Goal: Information Seeking & Learning: Learn about a topic

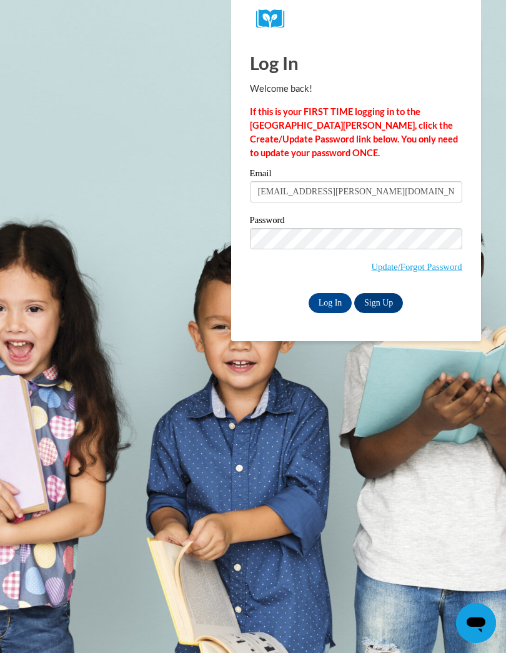
type input "daenesha.plummer@yahoo.com"
click at [330, 302] on input "Log In" at bounding box center [331, 303] width 44 height 20
click at [334, 304] on input "Log In" at bounding box center [331, 303] width 44 height 20
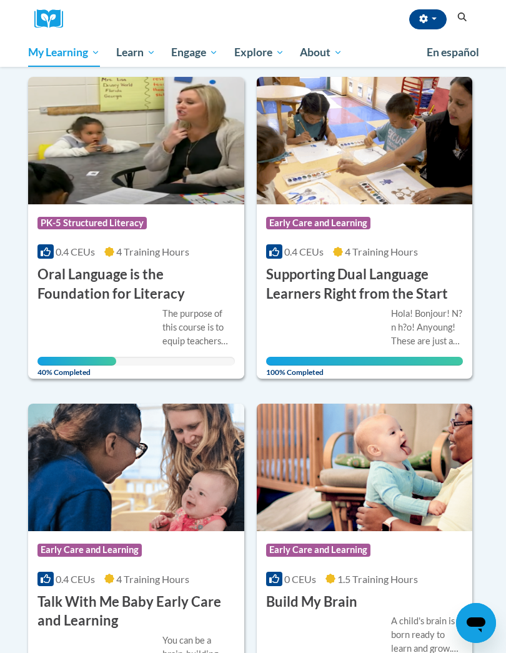
scroll to position [506, 0]
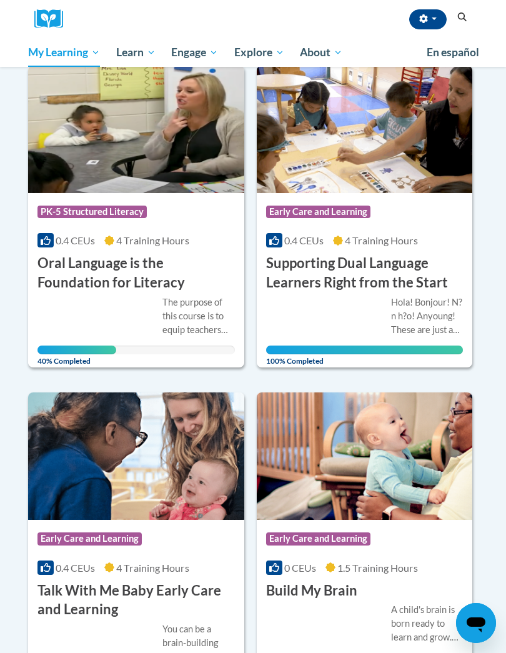
click at [187, 437] on img at bounding box center [136, 457] width 216 height 128
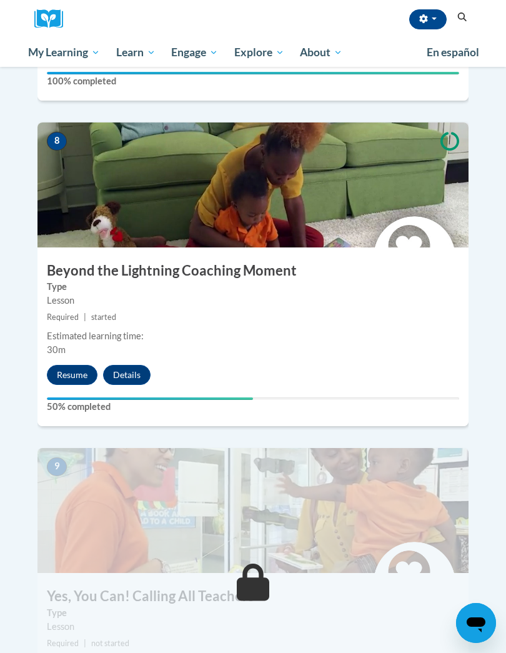
scroll to position [2563, 0]
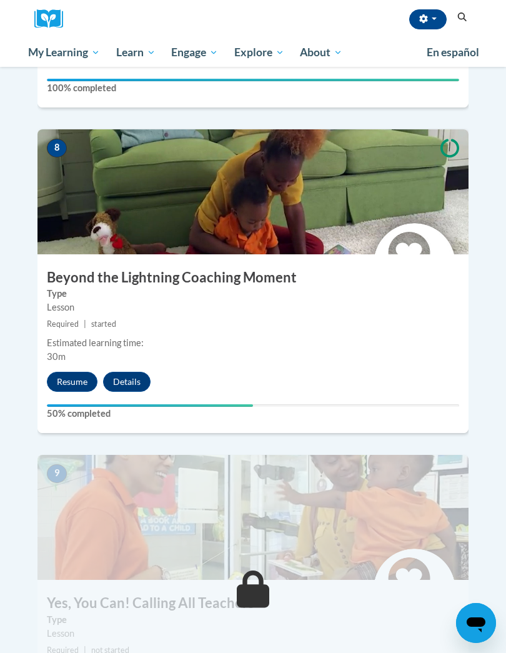
click at [74, 372] on button "Resume" at bounding box center [72, 382] width 51 height 20
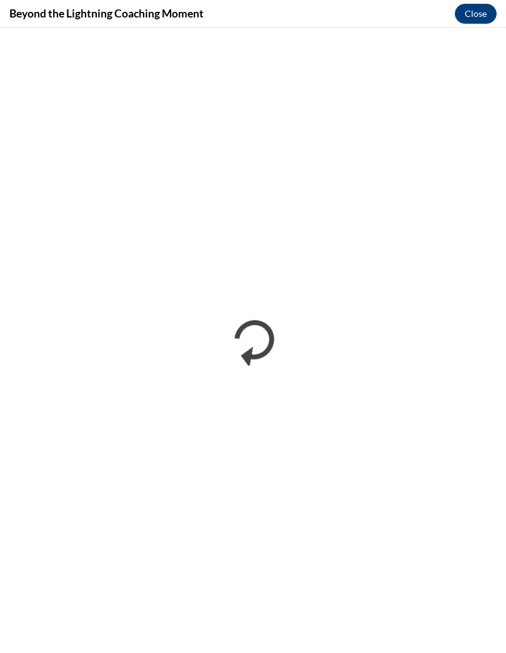
scroll to position [2610, 0]
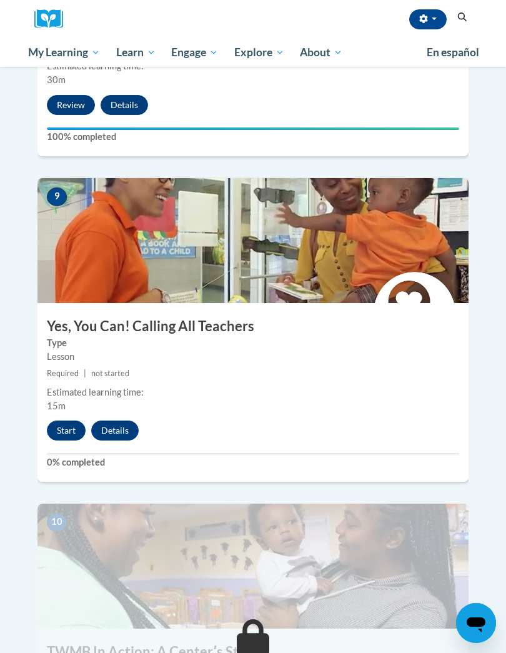
scroll to position [2686, 0]
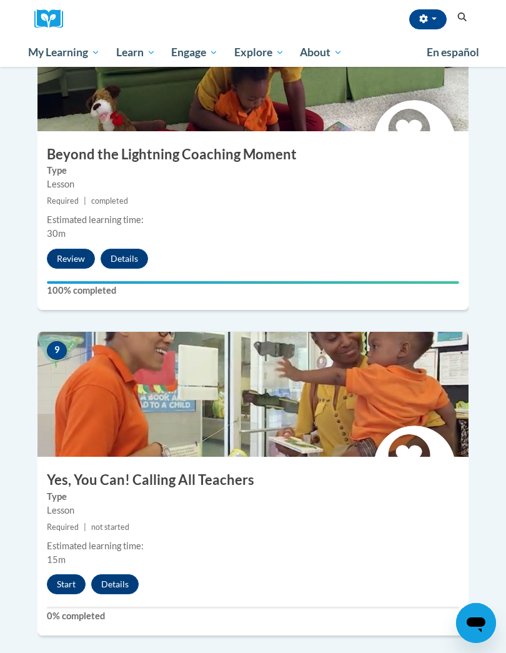
click at [79, 574] on button "Start" at bounding box center [66, 584] width 39 height 20
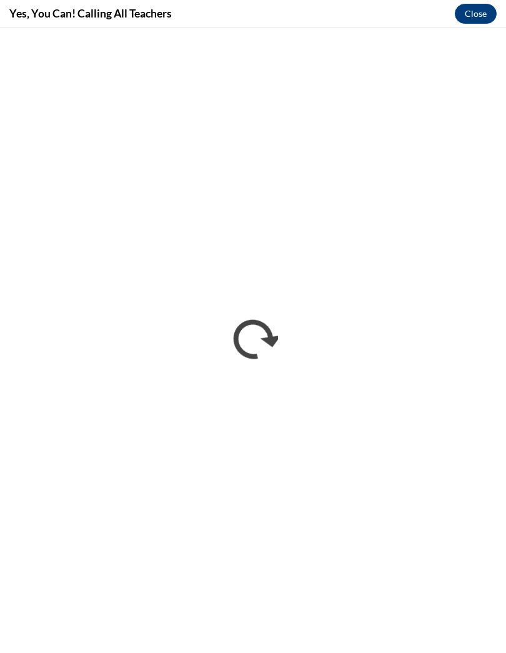
scroll to position [0, 0]
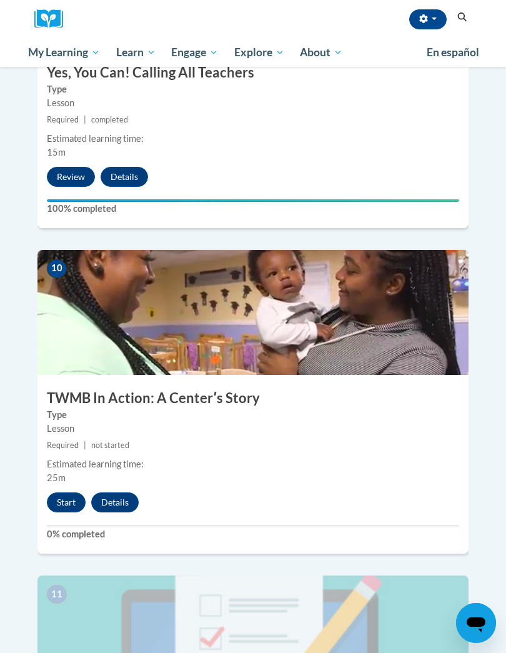
scroll to position [3073, 0]
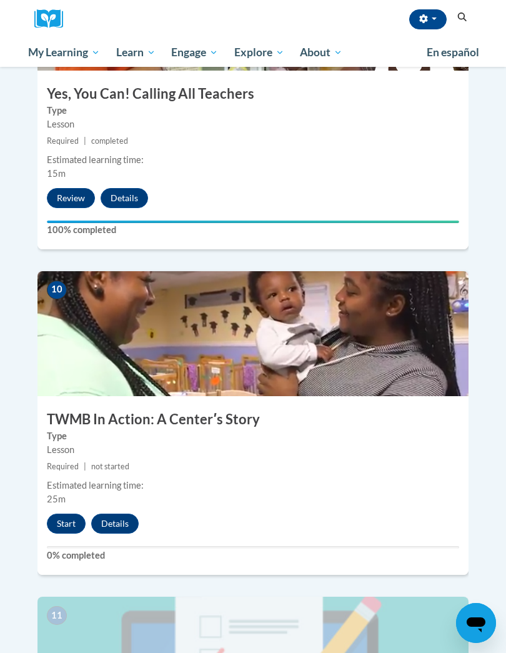
click at [74, 514] on button "Start" at bounding box center [66, 524] width 39 height 20
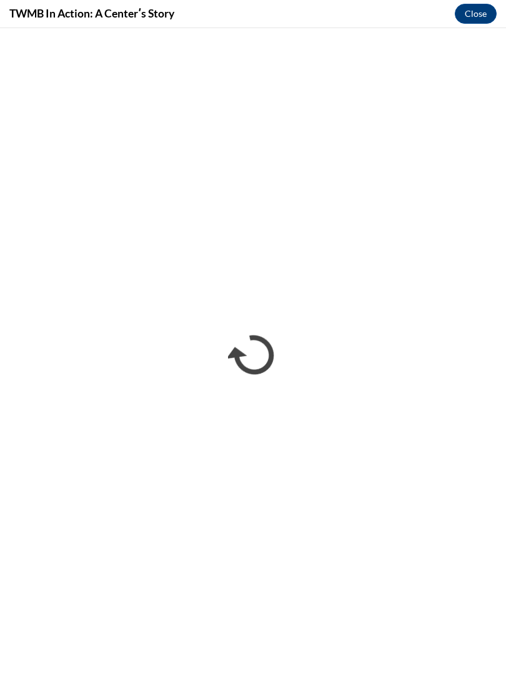
click at [475, 15] on button "Close" at bounding box center [476, 14] width 42 height 20
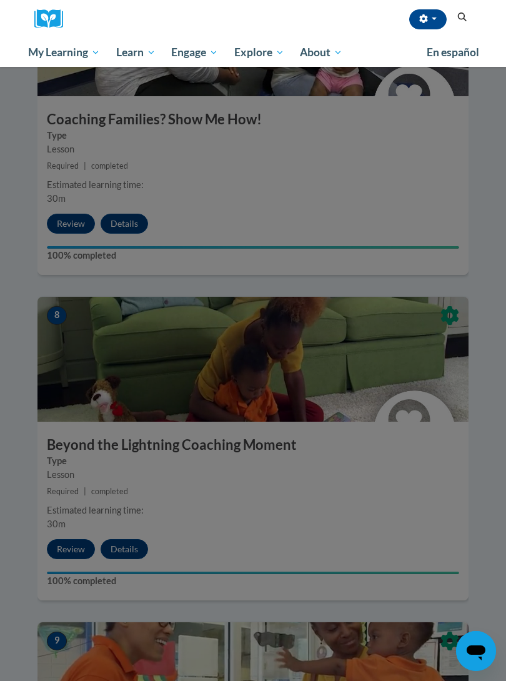
scroll to position [2340, 0]
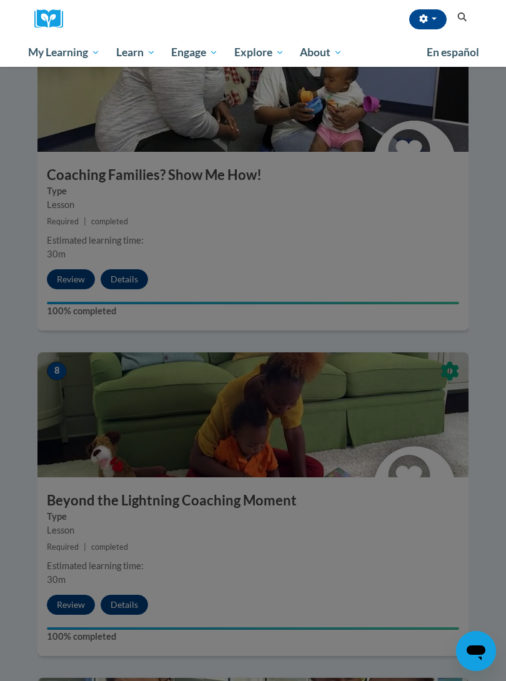
click at [0, 0] on span "My Course Progress" at bounding box center [0, 0] width 0 height 0
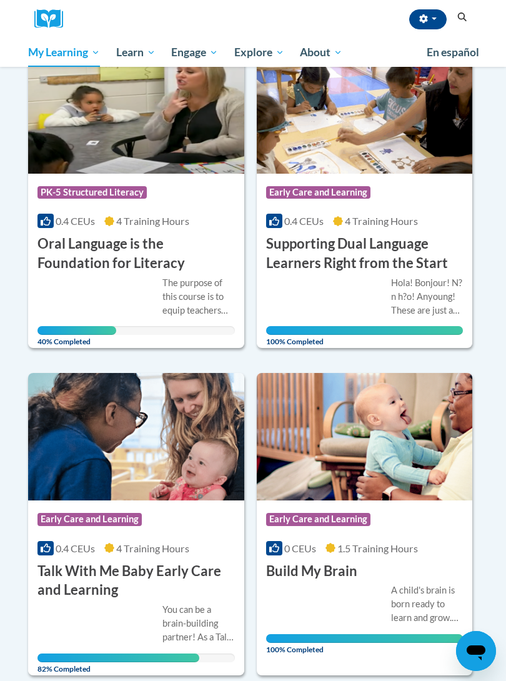
scroll to position [519, 0]
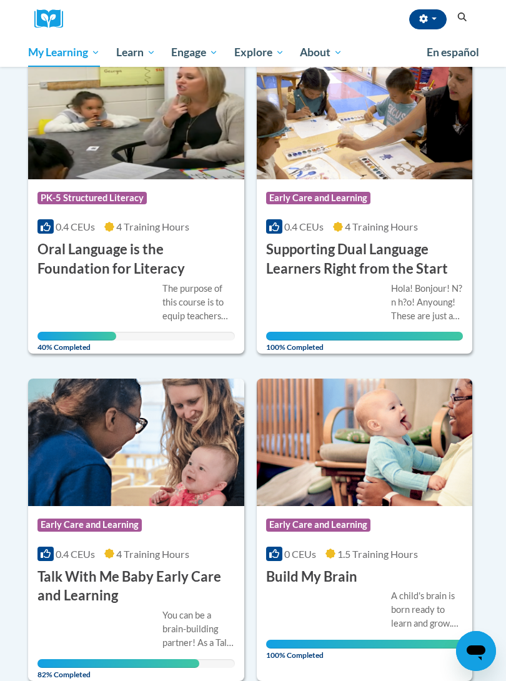
click at [102, 52] on link "My Learning" at bounding box center [64, 52] width 88 height 29
click at [0, 0] on link "Certificates" at bounding box center [0, 0] width 0 height 0
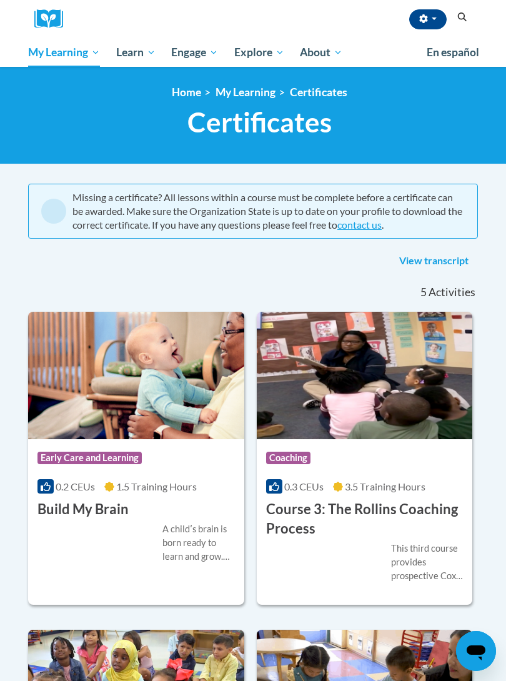
click at [0, 0] on span "My Course Progress" at bounding box center [0, 0] width 0 height 0
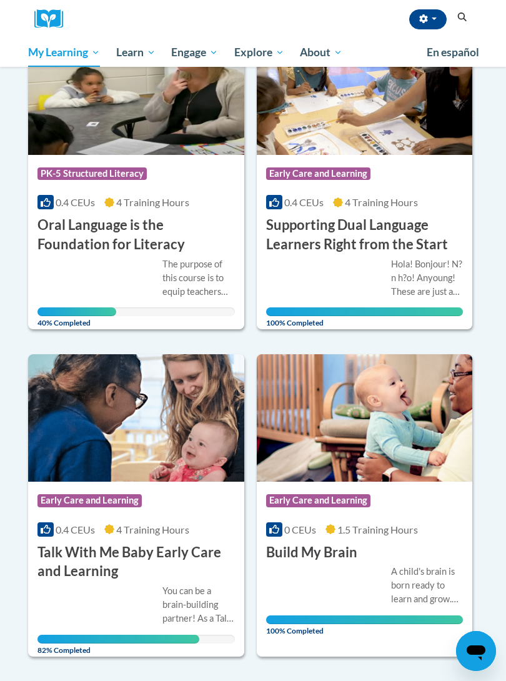
scroll to position [556, 0]
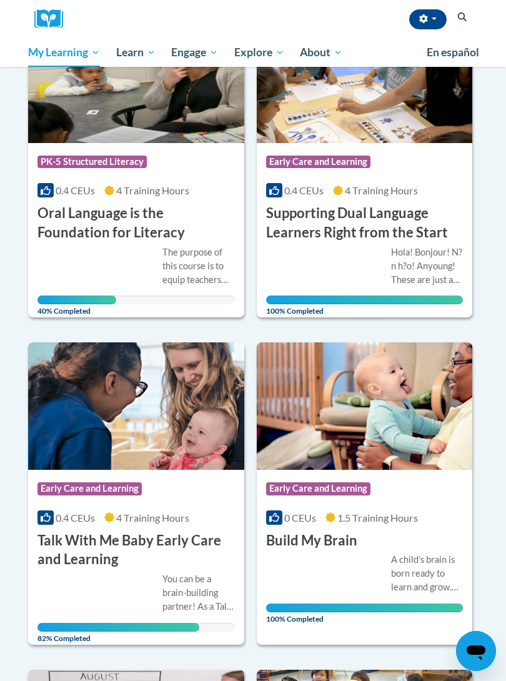
click at [174, 582] on div "You can be a brain-building partner! As a Talk With Me Baby coach, you can empo…" at bounding box center [199, 593] width 73 height 41
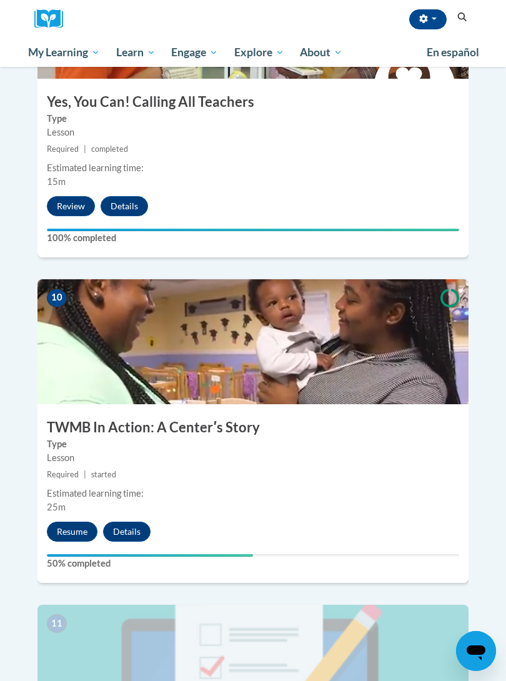
scroll to position [3066, 0]
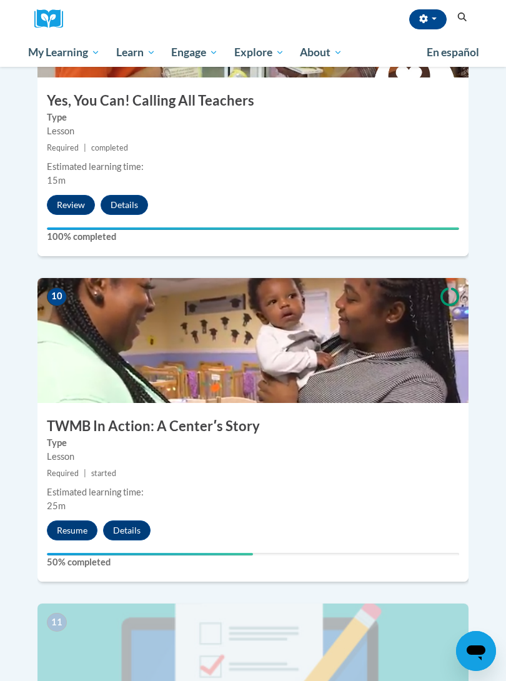
click at [74, 521] on button "Resume" at bounding box center [72, 531] width 51 height 20
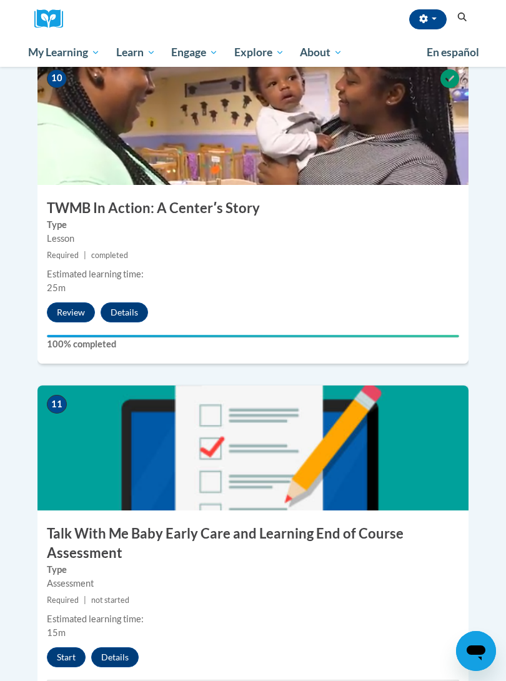
scroll to position [3271, 0]
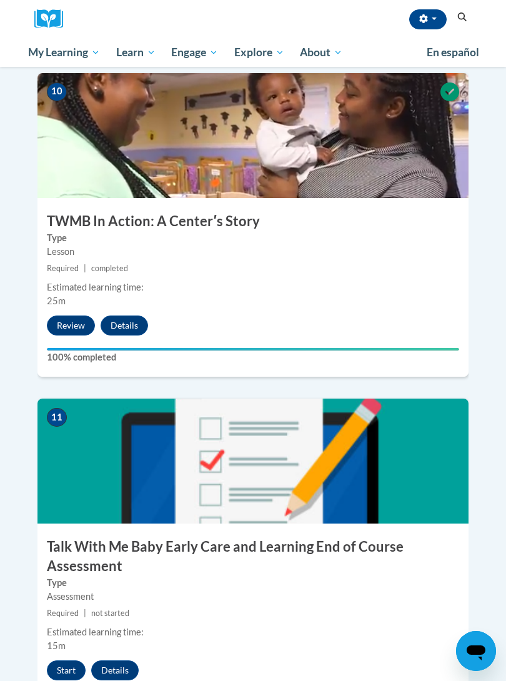
click at [51, 661] on button "Start" at bounding box center [66, 671] width 39 height 20
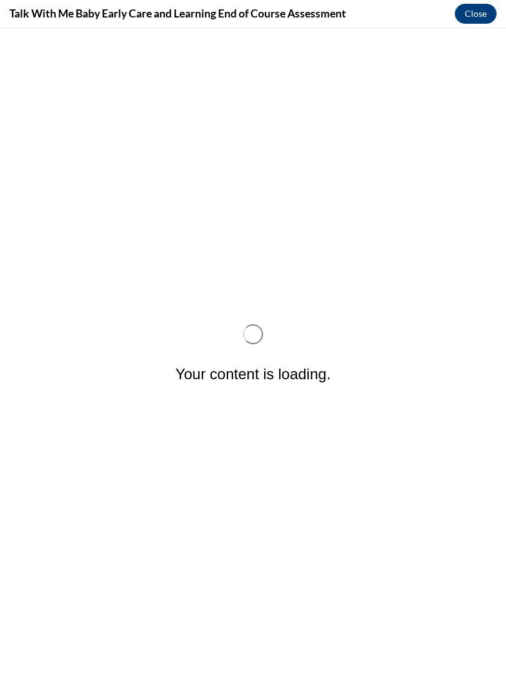
scroll to position [0, 0]
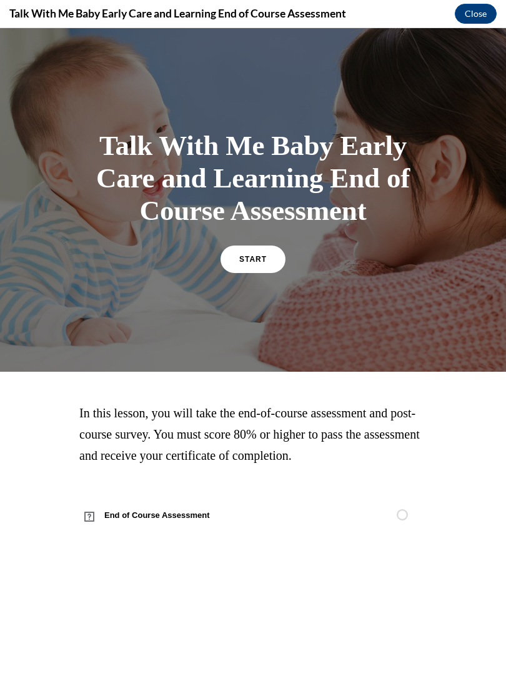
click at [284, 252] on div "START" at bounding box center [253, 265] width 65 height 38
click at [272, 261] on link "START" at bounding box center [253, 260] width 65 height 28
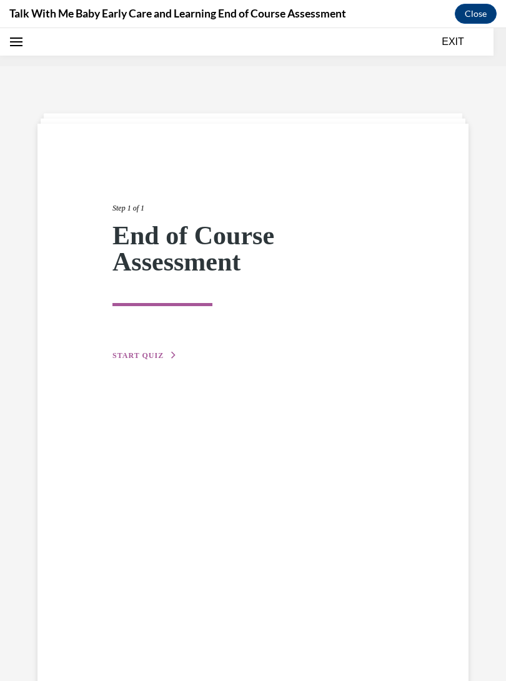
scroll to position [39, 0]
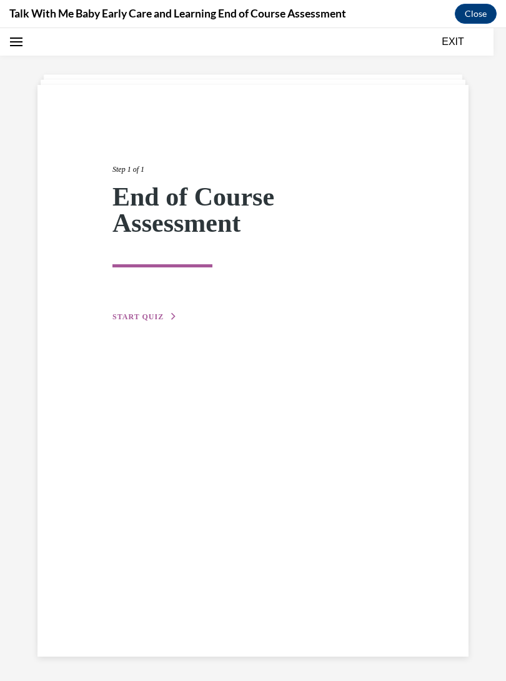
click at [152, 304] on div "Step 1 of 1 End of Course Assessment START QUIZ" at bounding box center [253, 229] width 300 height 189
click at [158, 308] on div "Step 1 of 1 End of Course Assessment START QUIZ" at bounding box center [253, 229] width 300 height 189
click at [161, 313] on span "START QUIZ" at bounding box center [138, 317] width 51 height 9
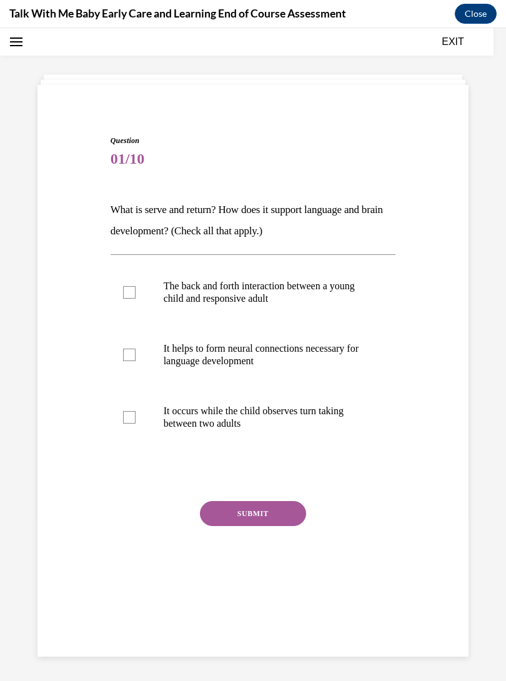
click at [293, 346] on p "It helps to form neural connections necessary for language development" at bounding box center [264, 355] width 201 height 25
click at [136, 349] on input "It helps to form neural connections necessary for language development" at bounding box center [129, 355] width 13 height 13
checkbox input "true"
click at [303, 294] on p "The back and forth interaction between a young child and responsive adult" at bounding box center [264, 292] width 201 height 25
click at [136, 294] on input "The back and forth interaction between a young child and responsive adult" at bounding box center [129, 292] width 13 height 13
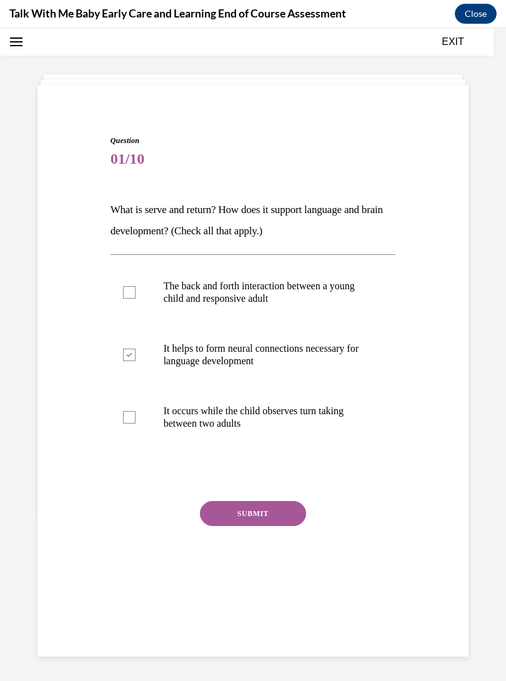
checkbox input "true"
click at [295, 516] on button "SUBMIT" at bounding box center [253, 513] width 106 height 25
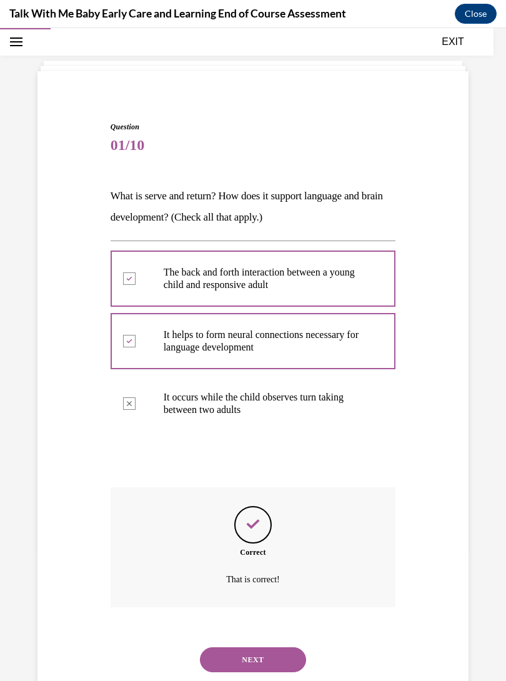
scroll to position [39, 0]
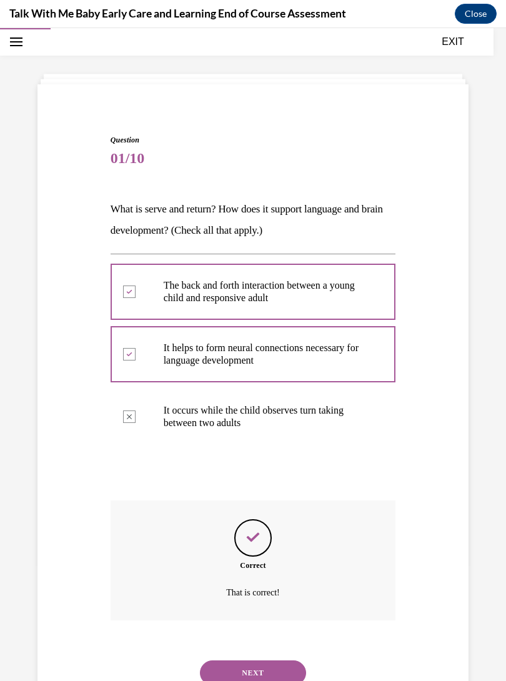
click at [266, 648] on div "NEXT" at bounding box center [254, 673] width 286 height 50
click at [283, 661] on button "NEXT" at bounding box center [253, 673] width 106 height 25
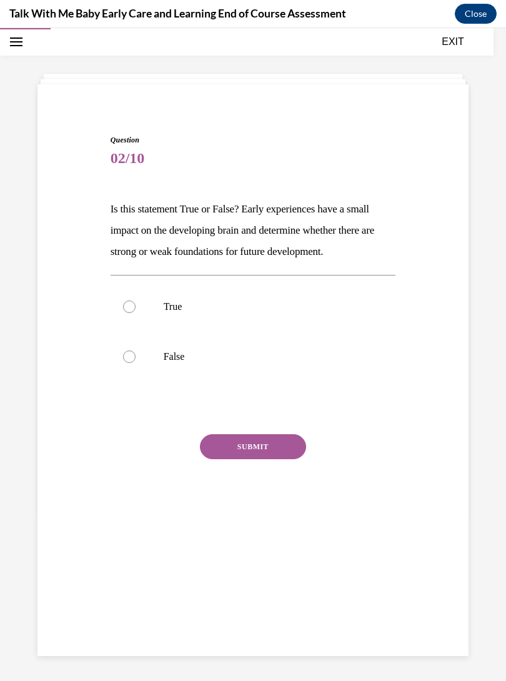
click at [199, 300] on label "True" at bounding box center [254, 307] width 286 height 50
click at [136, 301] on input "True" at bounding box center [129, 307] width 13 height 13
radio input "true"
click at [314, 357] on p "False" at bounding box center [264, 357] width 201 height 13
click at [136, 357] on input "False" at bounding box center [129, 357] width 13 height 13
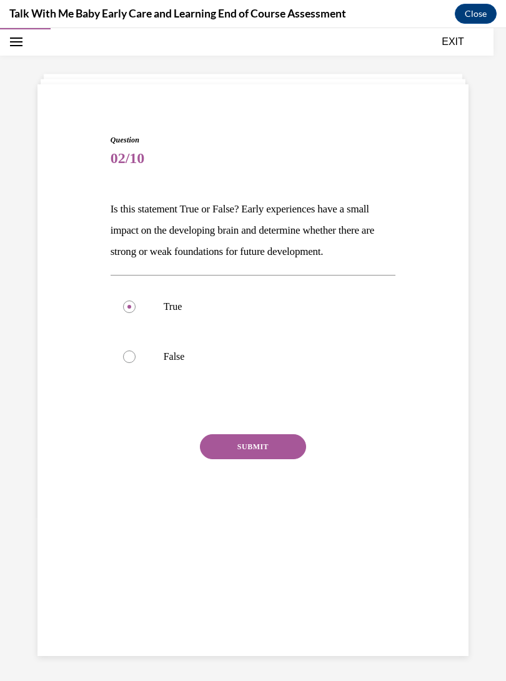
radio input "true"
click at [289, 443] on button "SUBMIT" at bounding box center [253, 446] width 106 height 25
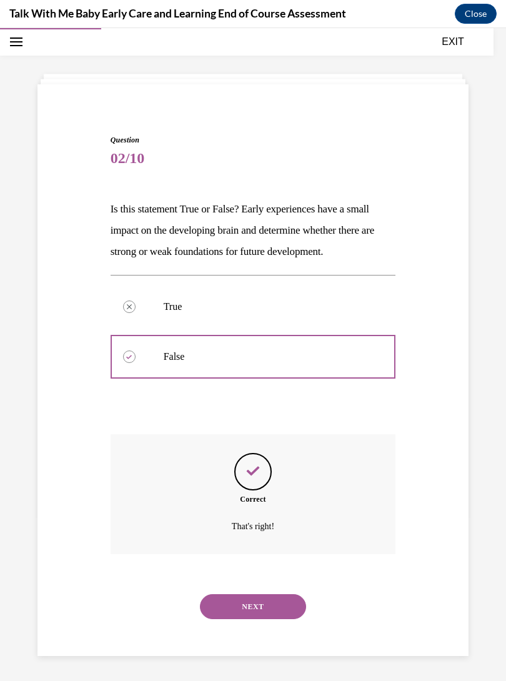
click at [281, 596] on button "NEXT" at bounding box center [253, 606] width 106 height 25
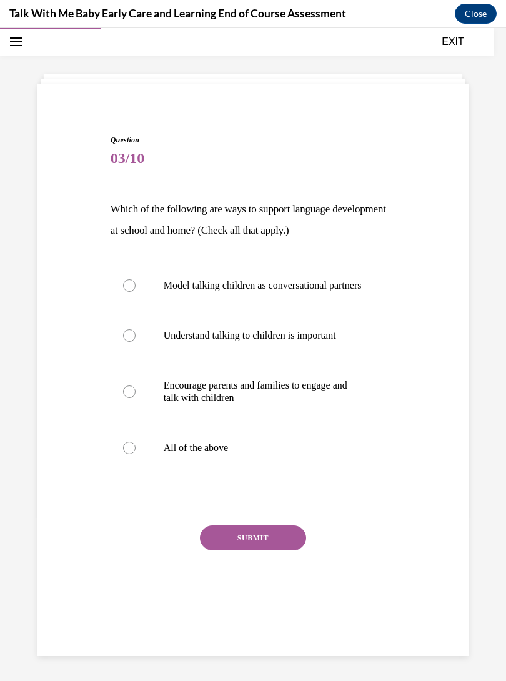
click at [288, 473] on label "All of the above" at bounding box center [254, 448] width 286 height 50
click at [136, 454] on input "All of the above" at bounding box center [129, 448] width 13 height 13
radio input "true"
click at [296, 550] on button "SUBMIT" at bounding box center [253, 538] width 106 height 25
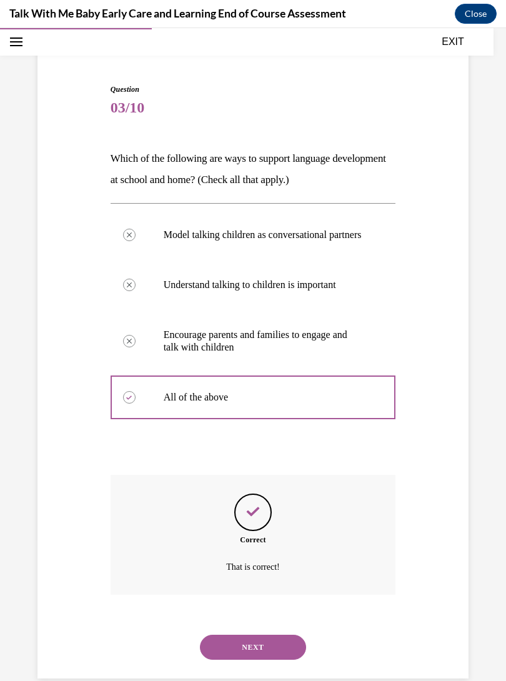
click at [294, 645] on button "NEXT" at bounding box center [253, 647] width 106 height 25
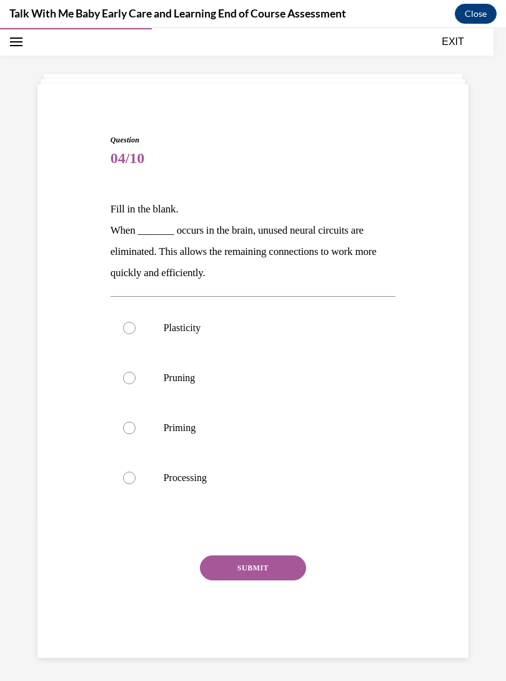
click at [296, 491] on label "Processing" at bounding box center [254, 478] width 286 height 50
click at [136, 484] on input "Processing" at bounding box center [129, 478] width 13 height 13
radio input "true"
click at [281, 578] on button "SUBMIT" at bounding box center [253, 568] width 106 height 25
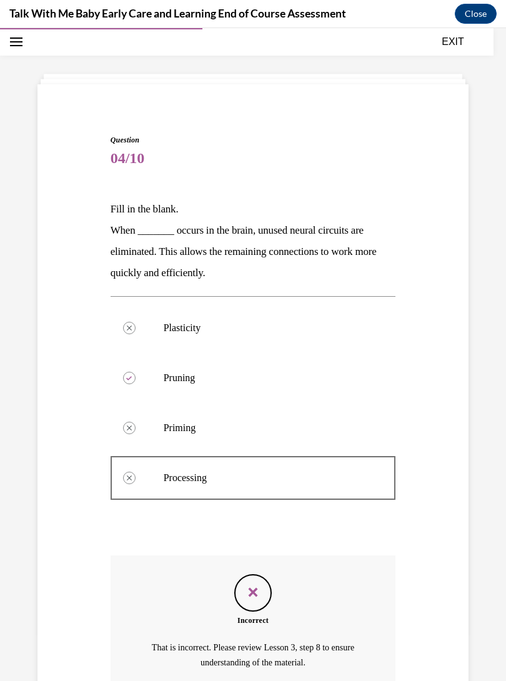
click at [266, 641] on p "That is incorrect. Please review Lesson 3, step 8 to ensure understanding of th…" at bounding box center [253, 656] width 222 height 30
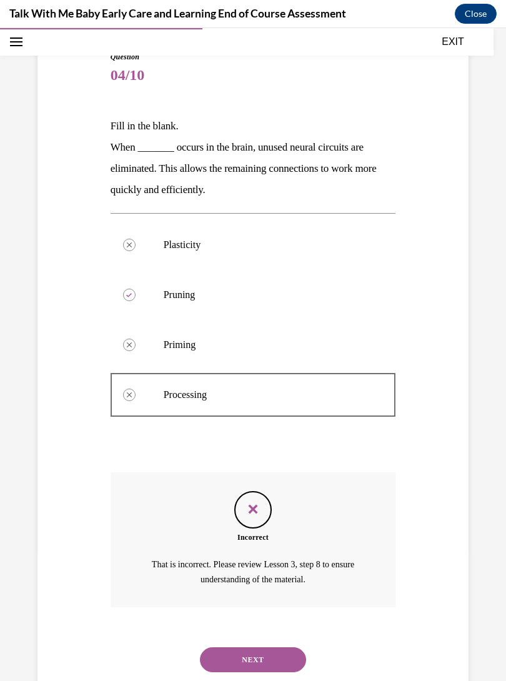
click at [288, 648] on button "NEXT" at bounding box center [253, 660] width 106 height 25
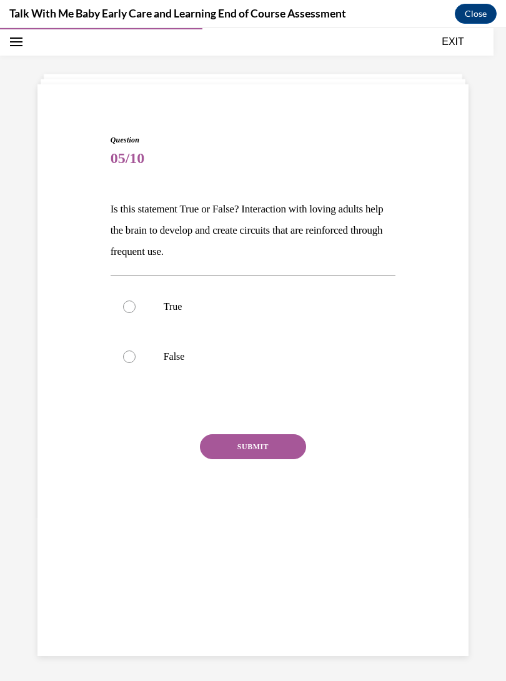
click at [338, 323] on label "True" at bounding box center [254, 307] width 286 height 50
click at [136, 313] on input "True" at bounding box center [129, 307] width 13 height 13
radio input "true"
click at [301, 451] on button "SUBMIT" at bounding box center [253, 446] width 106 height 25
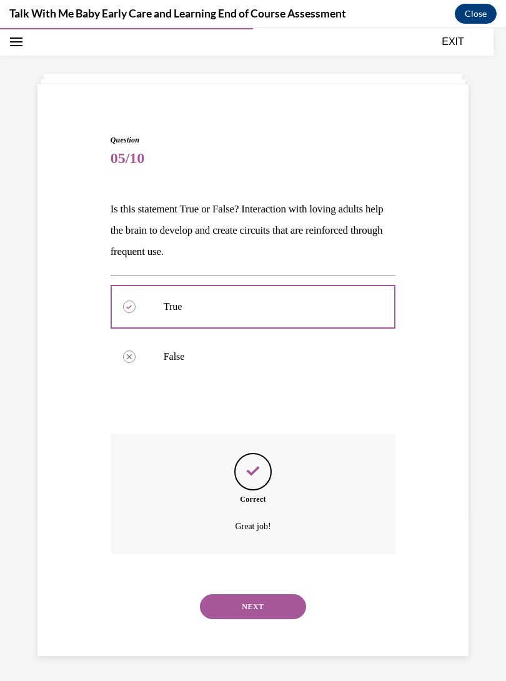
click at [289, 594] on button "NEXT" at bounding box center [253, 606] width 106 height 25
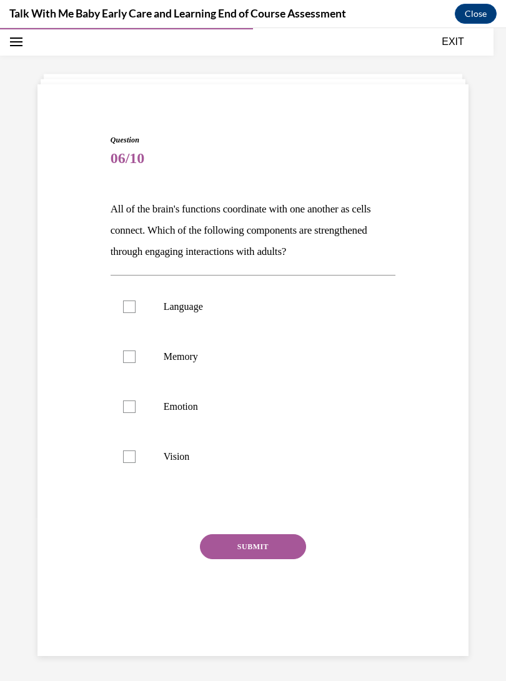
click at [324, 316] on label "Language" at bounding box center [254, 307] width 286 height 50
click at [136, 313] on input "Language" at bounding box center [129, 307] width 13 height 13
checkbox input "true"
click at [302, 455] on p "Vision" at bounding box center [264, 457] width 201 height 13
click at [136, 455] on input "Vision" at bounding box center [129, 457] width 13 height 13
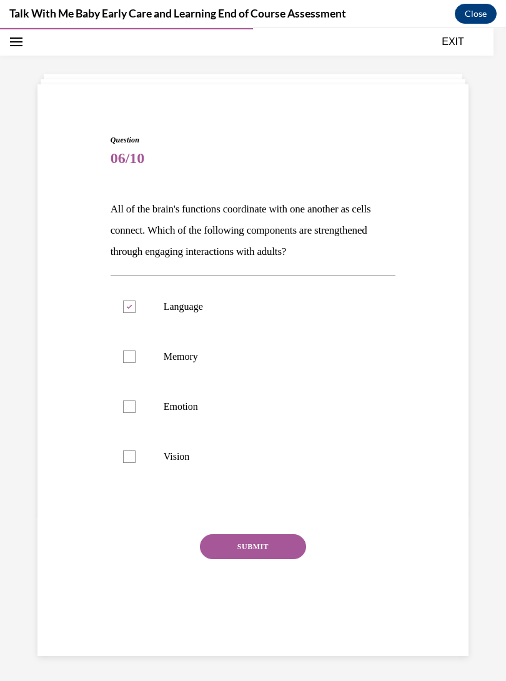
checkbox input "true"
click at [312, 401] on p "Emotion" at bounding box center [264, 407] width 201 height 13
click at [136, 401] on input "Emotion" at bounding box center [129, 407] width 13 height 13
checkbox input "true"
click at [325, 361] on p "Memory" at bounding box center [264, 357] width 201 height 13
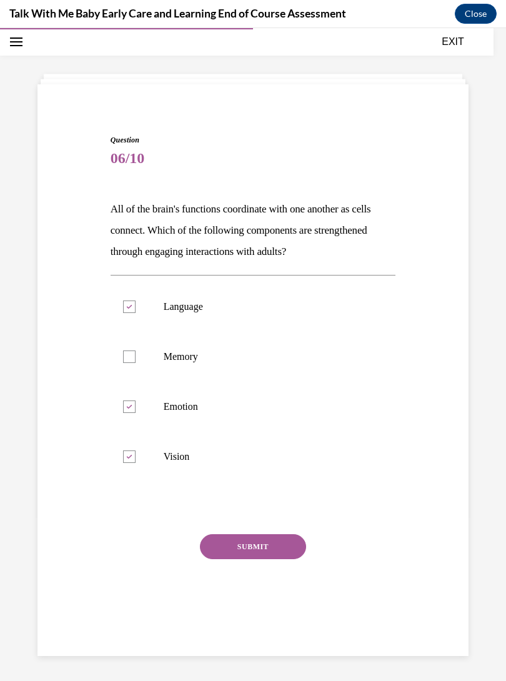
click at [136, 361] on input "Memory" at bounding box center [129, 357] width 13 height 13
checkbox input "true"
click at [294, 557] on button "SUBMIT" at bounding box center [253, 546] width 106 height 25
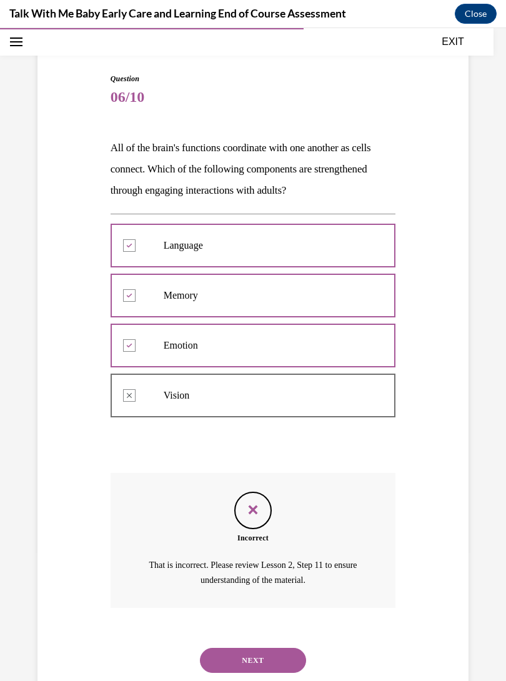
click at [286, 648] on button "NEXT" at bounding box center [253, 660] width 106 height 25
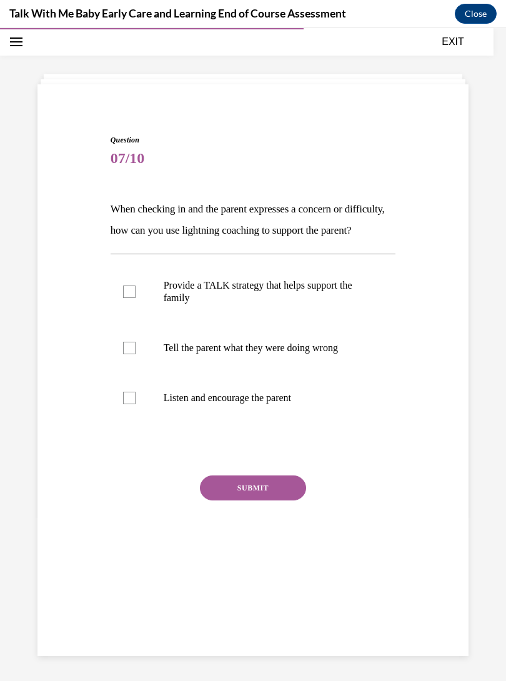
click at [328, 304] on p "Provide a TALK strategy that helps support the family" at bounding box center [264, 291] width 201 height 25
click at [136, 298] on input "Provide a TALK strategy that helps support the family" at bounding box center [129, 292] width 13 height 13
checkbox input "true"
click at [330, 373] on label "Tell the parent what they were doing wrong" at bounding box center [254, 348] width 286 height 50
click at [136, 354] on input "Tell the parent what they were doing wrong" at bounding box center [129, 348] width 13 height 13
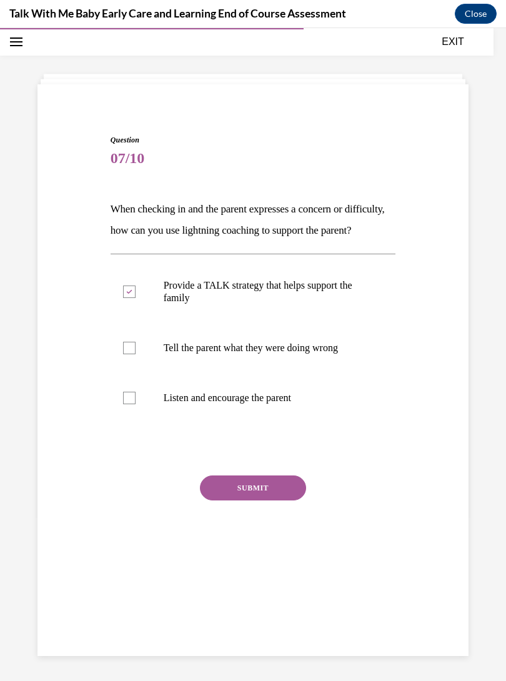
checkbox input "true"
click at [302, 423] on label "Listen and encourage the parent" at bounding box center [254, 398] width 286 height 50
click at [136, 404] on input "Listen and encourage the parent" at bounding box center [129, 398] width 13 height 13
checkbox input "true"
click at [263, 501] on button "SUBMIT" at bounding box center [253, 488] width 106 height 25
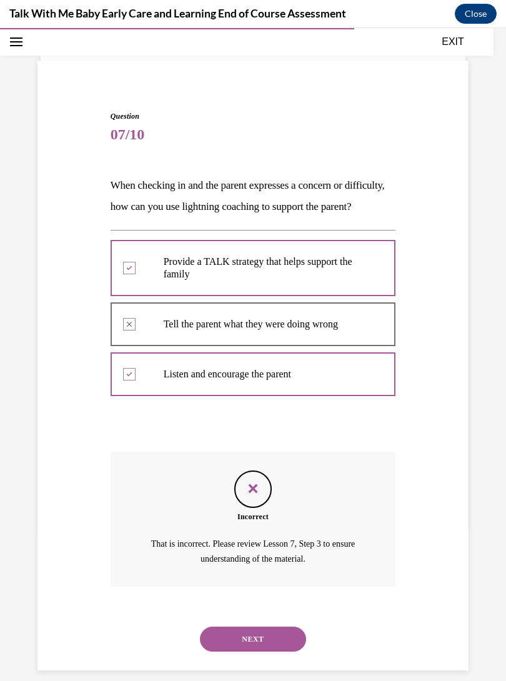
click at [268, 633] on button "NEXT" at bounding box center [253, 639] width 106 height 25
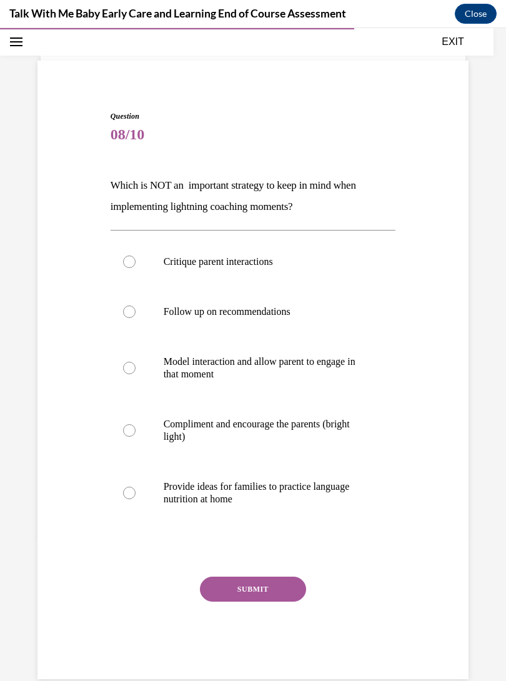
scroll to position [52, 0]
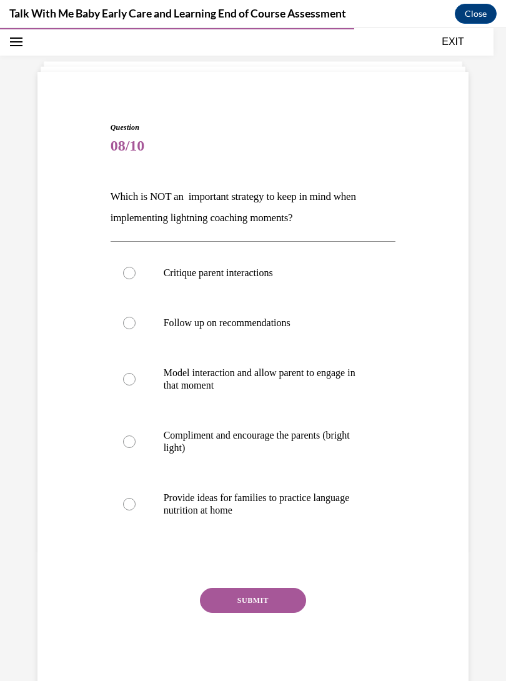
click at [290, 281] on label "Critique parent interactions" at bounding box center [254, 273] width 286 height 50
click at [136, 279] on input "Critique parent interactions" at bounding box center [129, 273] width 13 height 13
radio input "true"
click at [264, 604] on button "SUBMIT" at bounding box center [253, 600] width 106 height 25
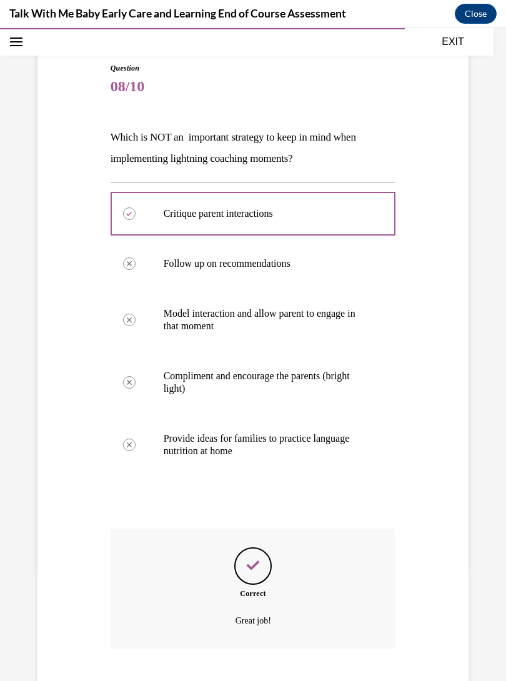
scroll to position [153, 0]
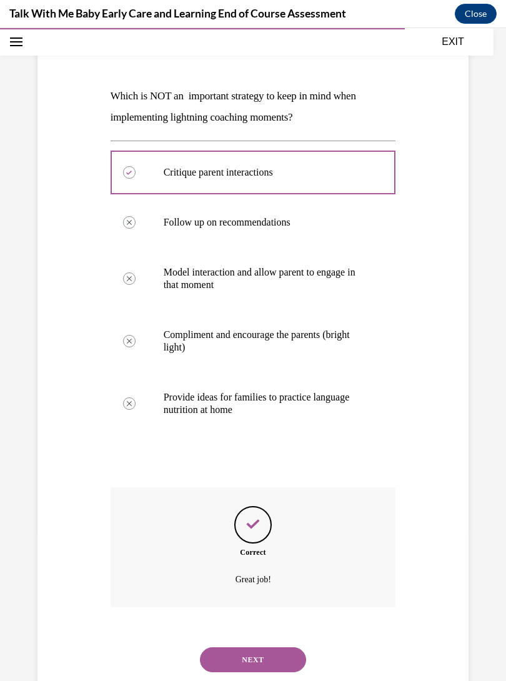
click at [263, 648] on button "NEXT" at bounding box center [253, 660] width 106 height 25
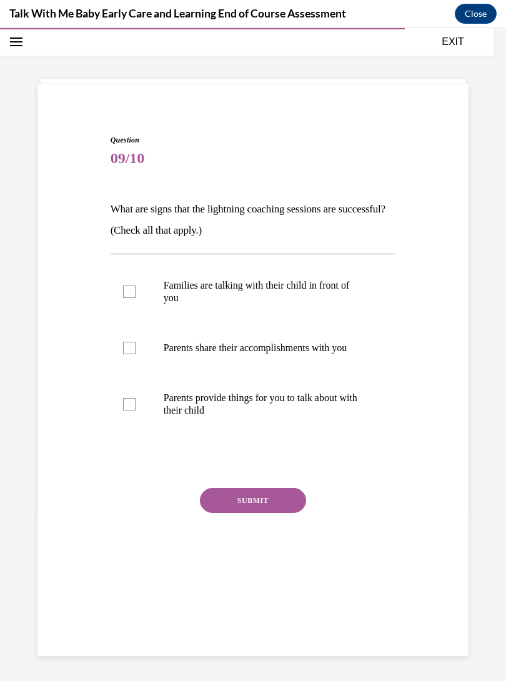
scroll to position [39, 0]
click at [319, 296] on p "Families are talking with their child in front of you" at bounding box center [264, 291] width 201 height 25
click at [136, 296] on input "Families are talking with their child in front of you" at bounding box center [129, 292] width 13 height 13
checkbox input "true"
click at [311, 354] on label "Parents share their accomplishments with you" at bounding box center [254, 348] width 286 height 50
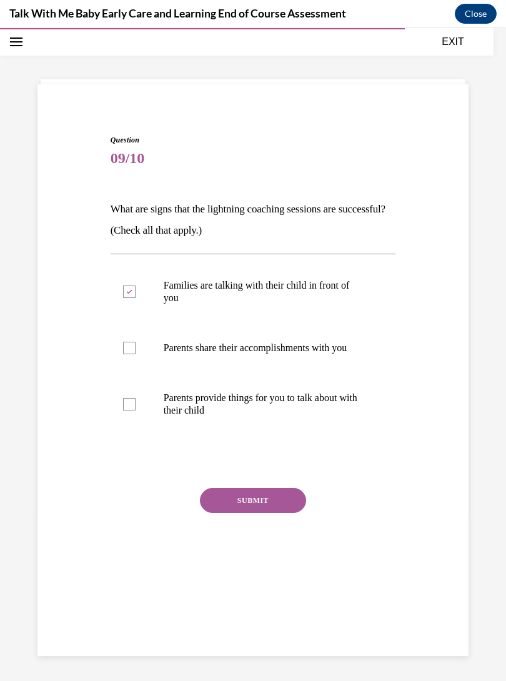
click at [136, 354] on input "Parents share their accomplishments with you" at bounding box center [129, 348] width 13 height 13
checkbox input "true"
click at [279, 413] on p "Parents provide things for you to talk about with their child" at bounding box center [264, 404] width 201 height 25
click at [136, 411] on input "Parents provide things for you to talk about with their child" at bounding box center [129, 404] width 13 height 13
checkbox input "true"
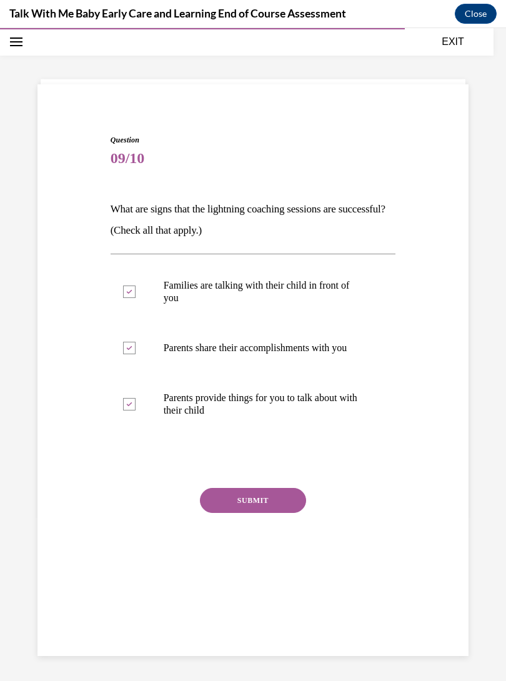
click at [258, 510] on button "SUBMIT" at bounding box center [253, 500] width 106 height 25
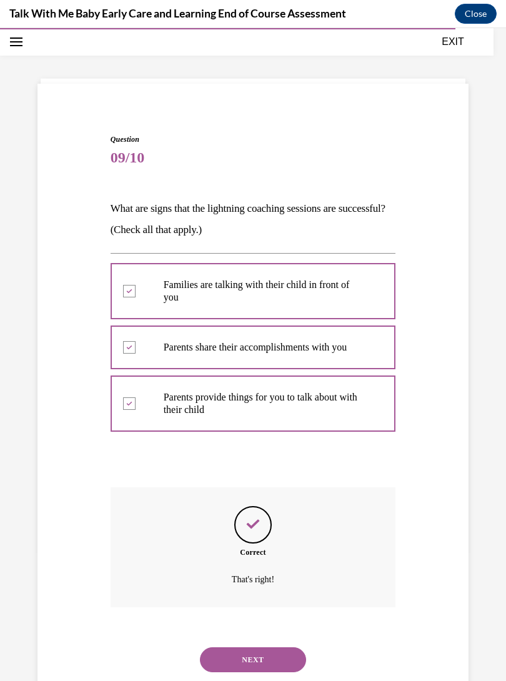
scroll to position [40, 0]
click at [260, 648] on button "NEXT" at bounding box center [253, 660] width 106 height 25
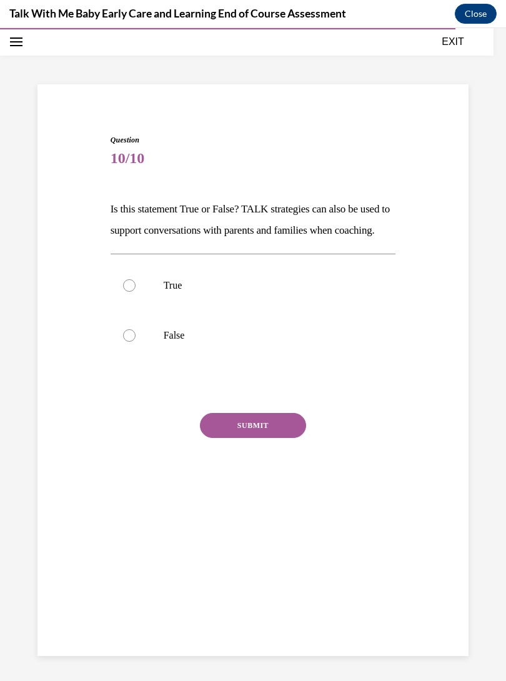
scroll to position [39, 0]
click at [326, 288] on label "True" at bounding box center [254, 286] width 286 height 50
click at [136, 288] on input "True" at bounding box center [129, 285] width 13 height 13
radio input "true"
click at [266, 438] on button "SUBMIT" at bounding box center [253, 425] width 106 height 25
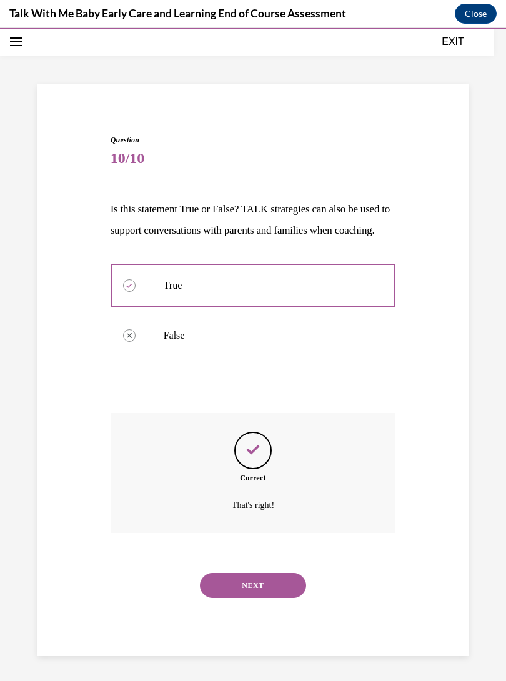
click at [259, 589] on button "NEXT" at bounding box center [253, 585] width 106 height 25
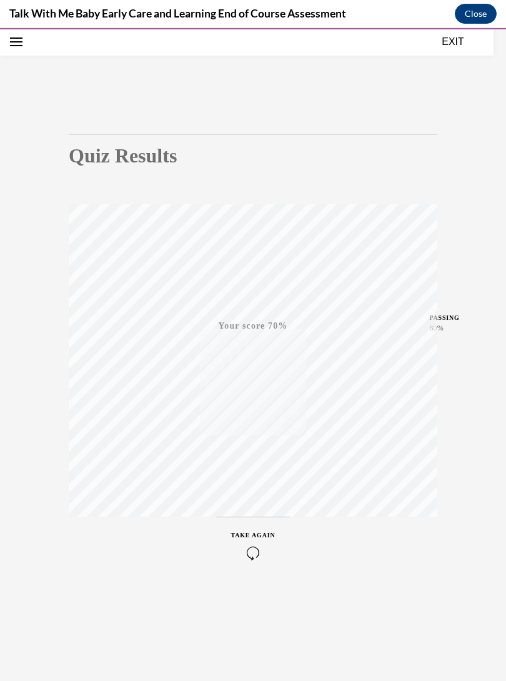
click at [259, 542] on div "TAKE AGAIN" at bounding box center [253, 545] width 44 height 29
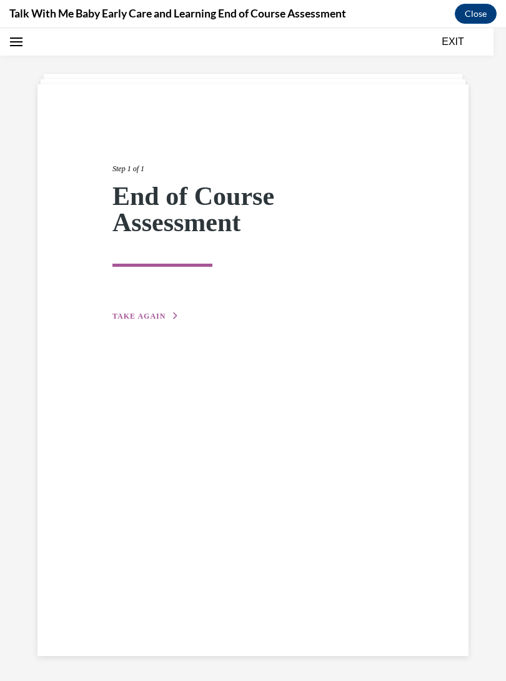
click at [154, 321] on button "TAKE AGAIN" at bounding box center [146, 316] width 67 height 11
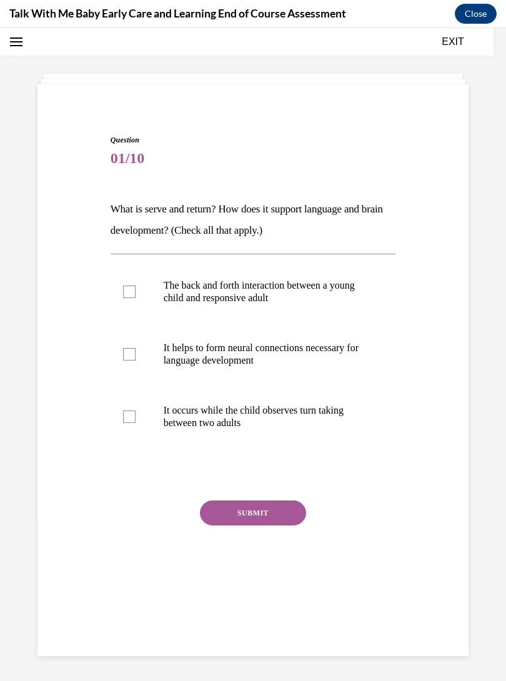
click at [323, 303] on p "The back and forth interaction between a young child and responsive adult" at bounding box center [264, 291] width 201 height 25
click at [136, 298] on input "The back and forth interaction between a young child and responsive adult" at bounding box center [129, 292] width 13 height 13
checkbox input "true"
click at [313, 350] on p "It helps to form neural connections necessary for language development" at bounding box center [264, 354] width 201 height 25
click at [136, 350] on input "It helps to form neural connections necessary for language development" at bounding box center [129, 354] width 13 height 13
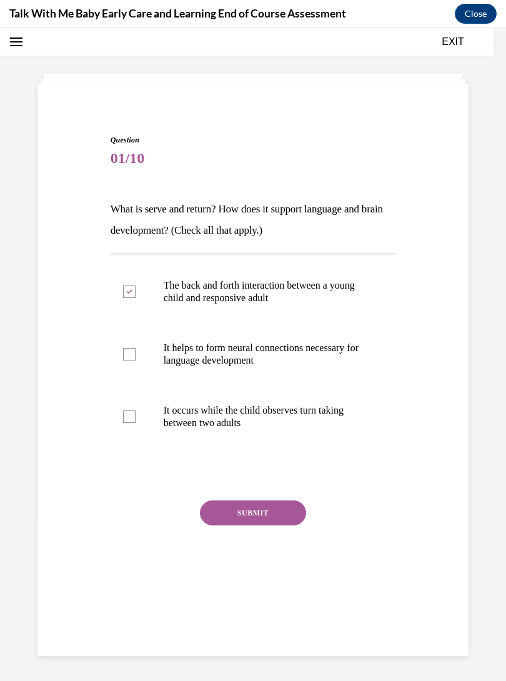
checkbox input "true"
click at [299, 419] on p "It occurs while the child observes turn taking between two adults" at bounding box center [264, 416] width 201 height 25
click at [136, 419] on input "It occurs while the child observes turn taking between two adults" at bounding box center [129, 417] width 13 height 13
checkbox input "true"
click at [277, 508] on button "SUBMIT" at bounding box center [253, 513] width 106 height 25
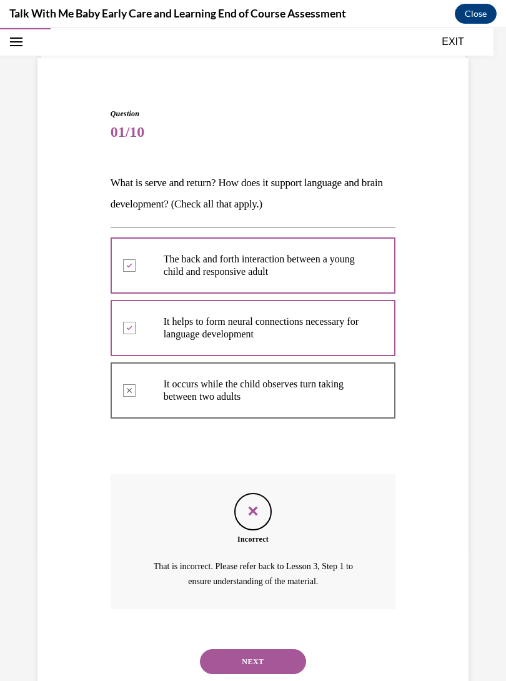
scroll to position [67, 0]
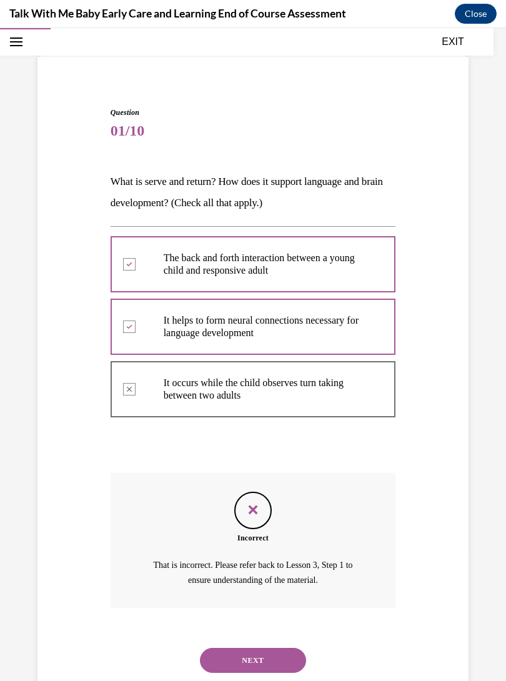
click at [292, 648] on button "NEXT" at bounding box center [253, 660] width 106 height 25
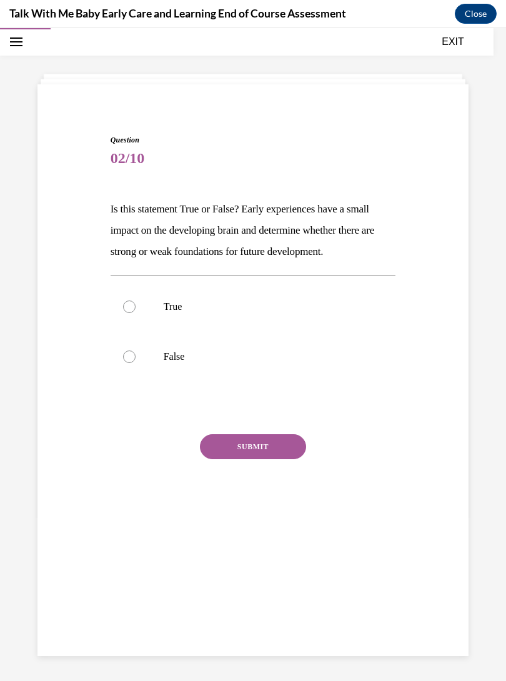
scroll to position [39, 0]
click at [330, 294] on label "True" at bounding box center [254, 307] width 286 height 50
click at [136, 301] on input "True" at bounding box center [129, 307] width 13 height 13
radio input "true"
click at [278, 459] on button "SUBMIT" at bounding box center [253, 446] width 106 height 25
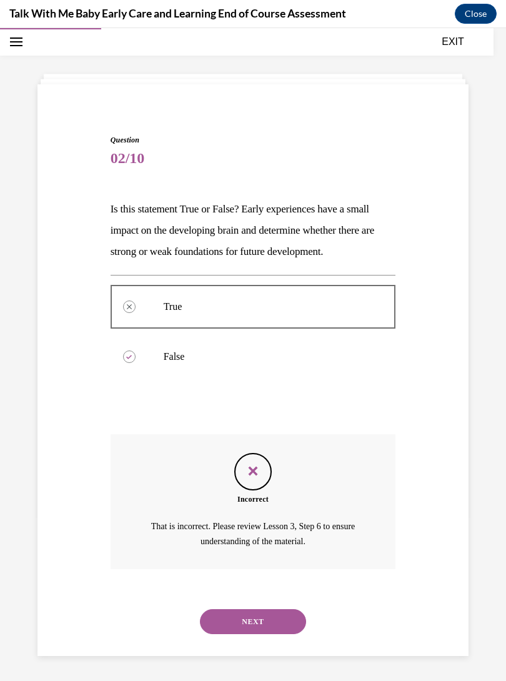
click at [288, 615] on button "NEXT" at bounding box center [253, 621] width 106 height 25
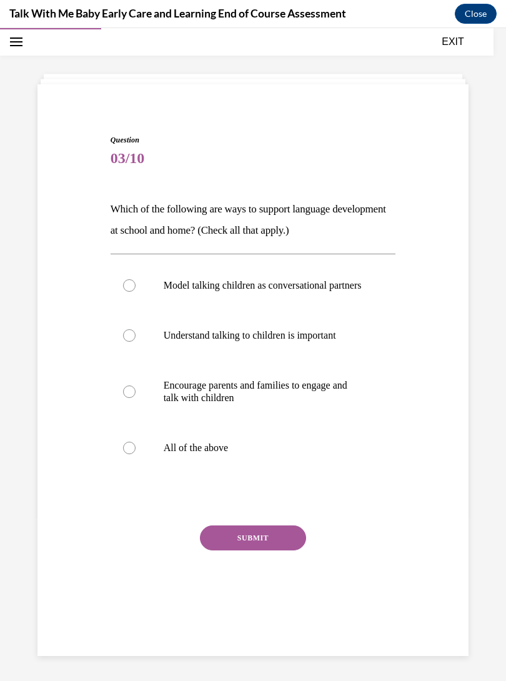
click at [294, 549] on button "SUBMIT" at bounding box center [253, 538] width 106 height 25
click at [284, 454] on p "All of the above" at bounding box center [264, 448] width 201 height 13
click at [136, 454] on input "All of the above" at bounding box center [129, 448] width 13 height 13
radio input "true"
click at [263, 544] on button "SUBMIT" at bounding box center [253, 538] width 106 height 25
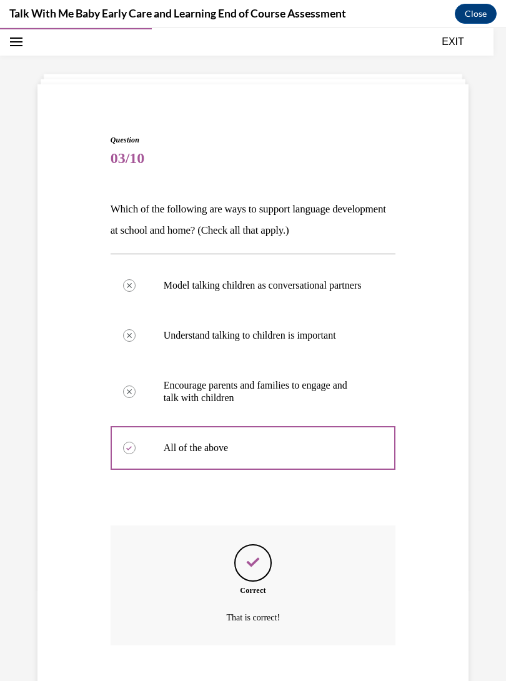
scroll to position [90, 0]
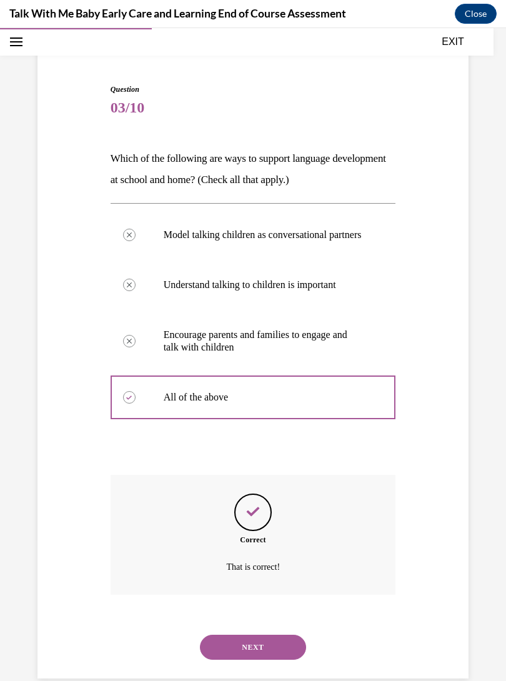
click at [449, 40] on button "EXIT" at bounding box center [453, 41] width 75 height 15
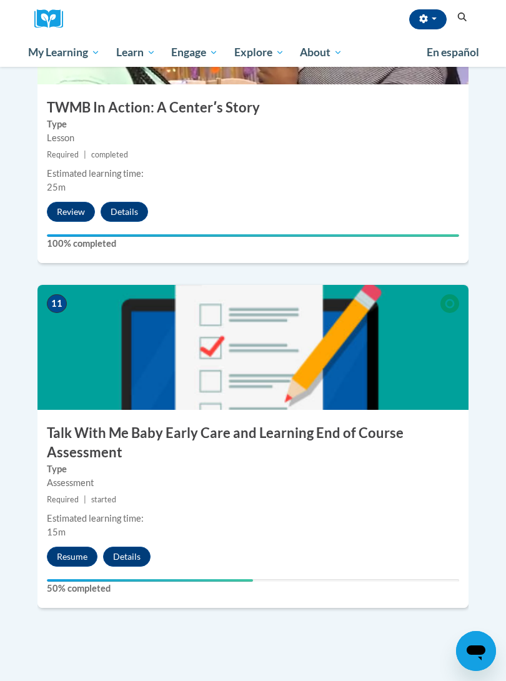
scroll to position [3354, 0]
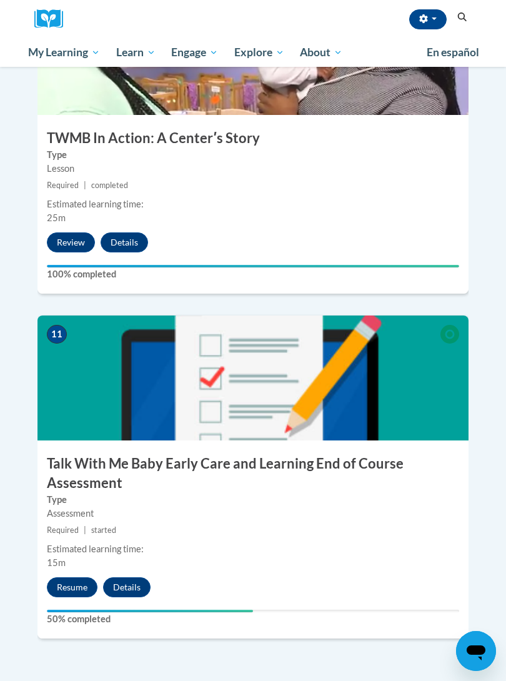
click at [44, 578] on div "Resume Details" at bounding box center [102, 588] width 129 height 20
click at [66, 578] on button "Resume" at bounding box center [72, 588] width 51 height 20
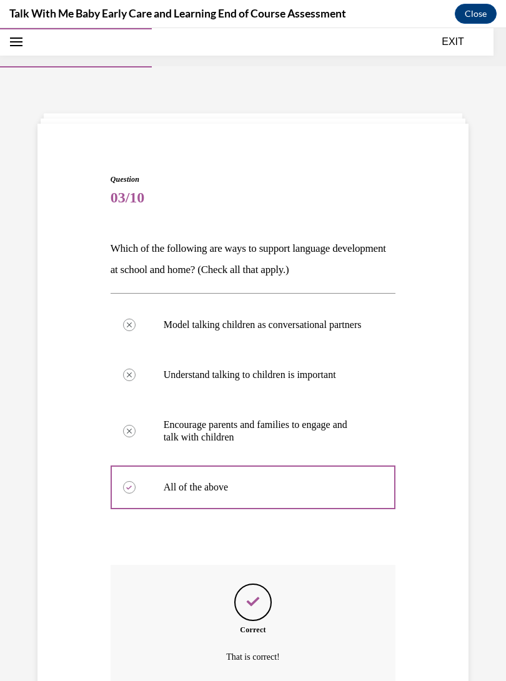
scroll to position [46, 0]
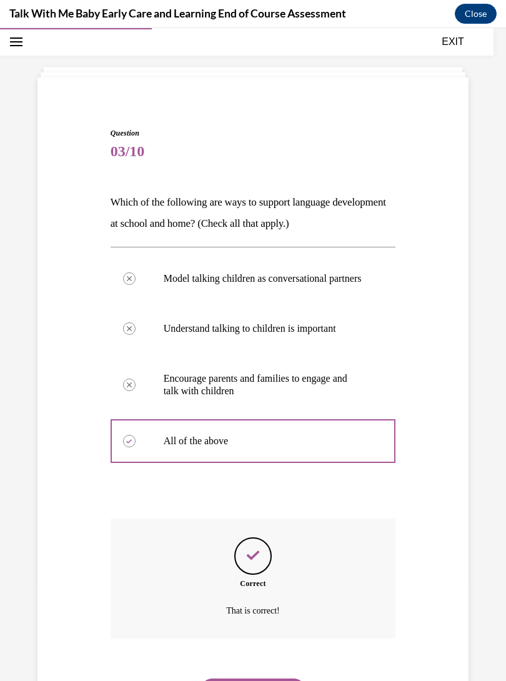
click at [281, 681] on button "NEXT" at bounding box center [253, 691] width 106 height 25
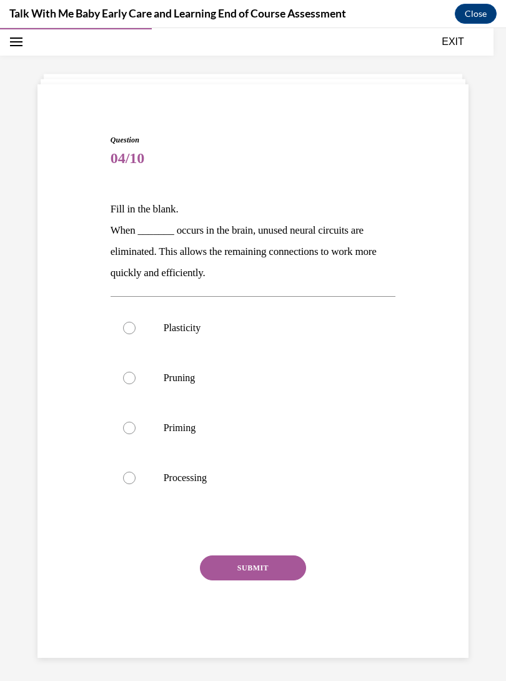
click at [276, 376] on p "Pruning" at bounding box center [264, 378] width 201 height 13
click at [136, 376] on input "Pruning" at bounding box center [129, 378] width 13 height 13
radio input "true"
click at [254, 567] on button "SUBMIT" at bounding box center [253, 568] width 106 height 25
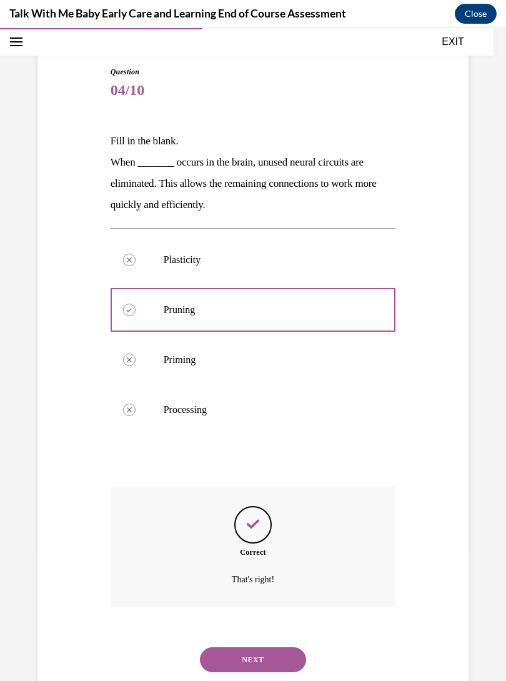
click at [269, 649] on button "NEXT" at bounding box center [253, 660] width 106 height 25
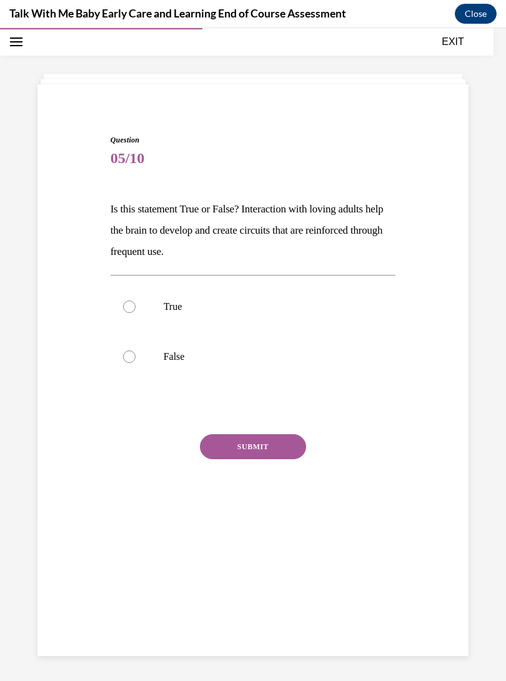
click at [320, 302] on p "True" at bounding box center [264, 307] width 201 height 13
click at [136, 302] on input "True" at bounding box center [129, 307] width 13 height 13
radio input "true"
click at [254, 452] on button "SUBMIT" at bounding box center [253, 446] width 106 height 25
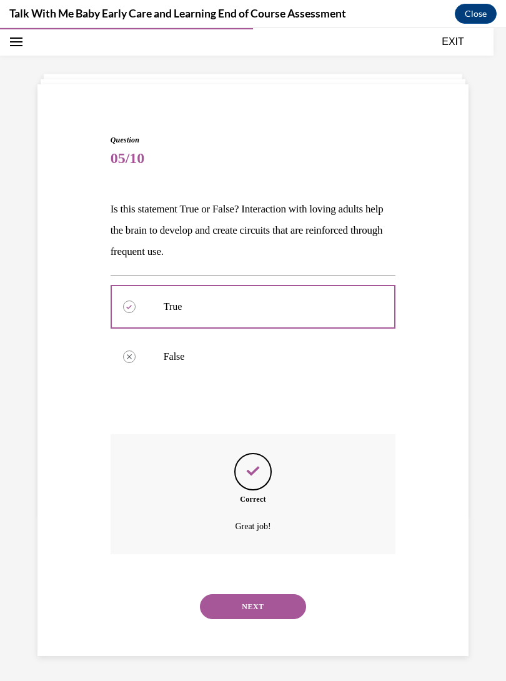
click at [263, 594] on button "NEXT" at bounding box center [253, 606] width 106 height 25
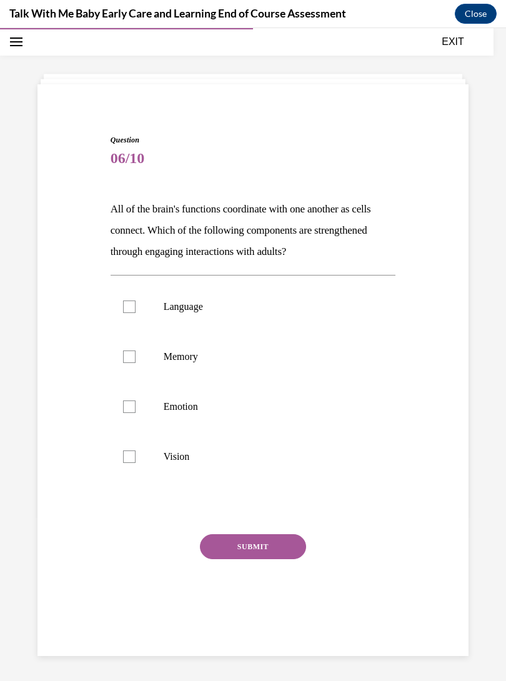
click at [272, 403] on p "Emotion" at bounding box center [264, 407] width 201 height 13
click at [136, 403] on input "Emotion" at bounding box center [129, 407] width 13 height 13
checkbox input "true"
click at [285, 352] on p "Memory" at bounding box center [264, 357] width 201 height 13
click at [136, 352] on input "Memory" at bounding box center [129, 357] width 13 height 13
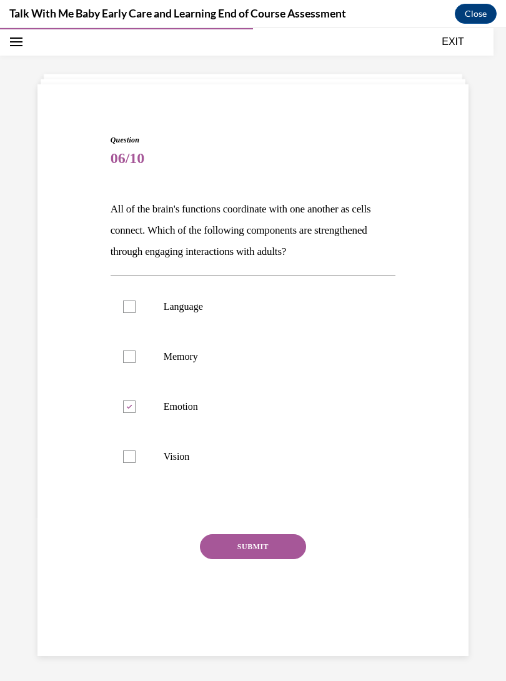
checkbox input "true"
click at [301, 304] on p "Language" at bounding box center [264, 307] width 201 height 13
click at [136, 304] on input "Language" at bounding box center [129, 307] width 13 height 13
checkbox input "true"
click at [263, 552] on button "SUBMIT" at bounding box center [253, 546] width 106 height 25
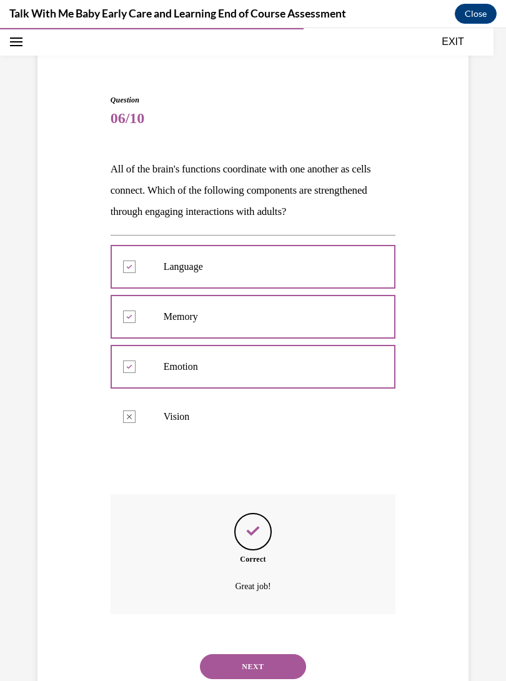
scroll to position [86, 0]
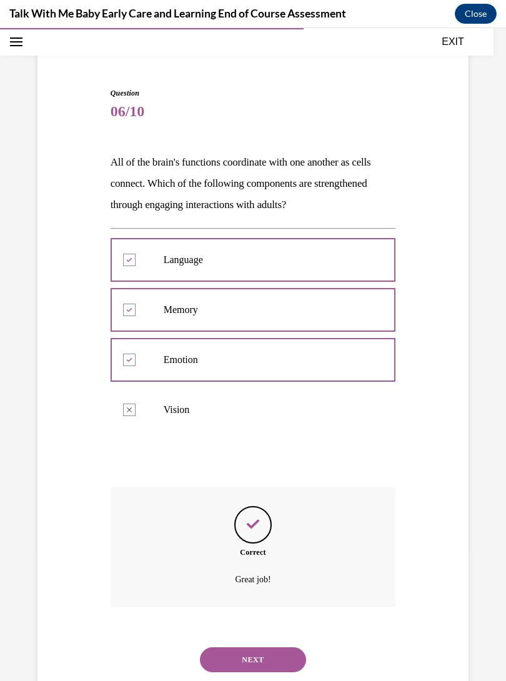
click at [271, 648] on button "NEXT" at bounding box center [253, 660] width 106 height 25
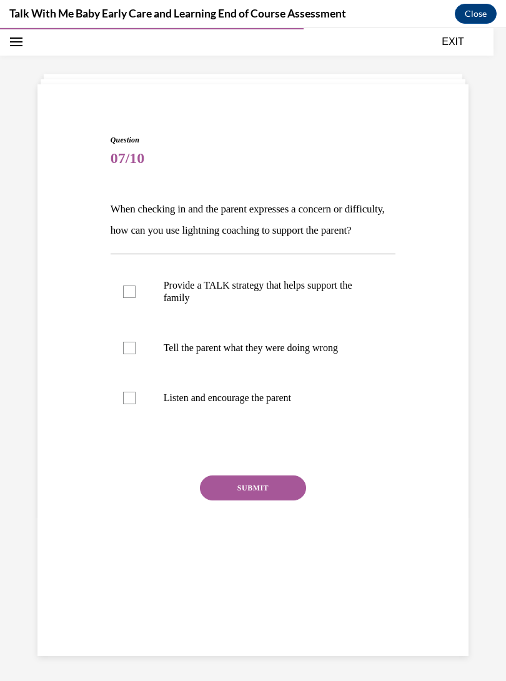
scroll to position [39, 0]
click at [321, 304] on p "Provide a TALK strategy that helps support the family" at bounding box center [264, 291] width 201 height 25
click at [136, 298] on input "Provide a TALK strategy that helps support the family" at bounding box center [129, 292] width 13 height 13
checkbox input "true"
click at [290, 373] on label "Tell the parent what they were doing wrong" at bounding box center [254, 348] width 286 height 50
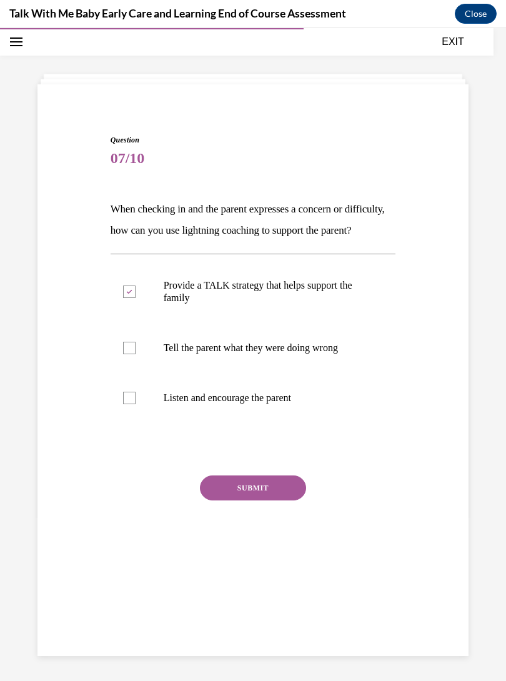
click at [136, 354] on input "Tell the parent what they were doing wrong" at bounding box center [129, 348] width 13 height 13
checkbox input "true"
click at [278, 404] on p "Listen and encourage the parent" at bounding box center [264, 398] width 201 height 13
click at [136, 404] on input "Listen and encourage the parent" at bounding box center [129, 398] width 13 height 13
checkbox input "true"
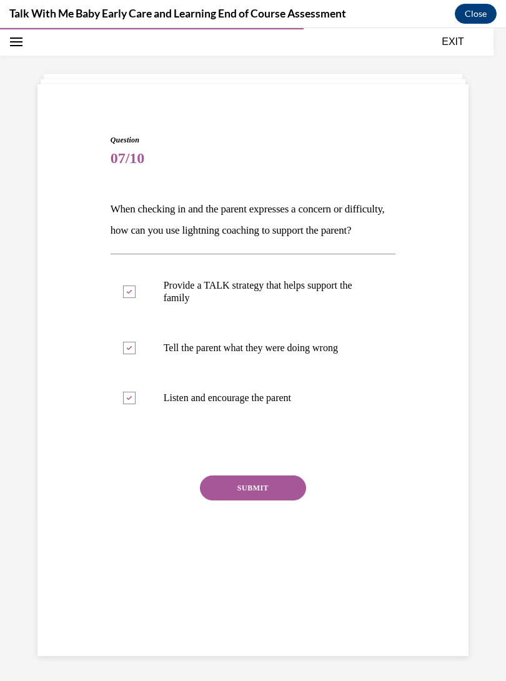
click at [261, 501] on button "SUBMIT" at bounding box center [253, 488] width 106 height 25
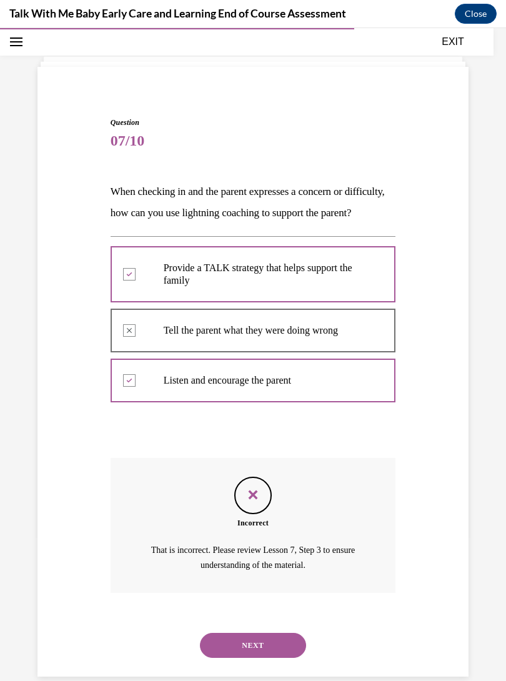
scroll to position [63, 0]
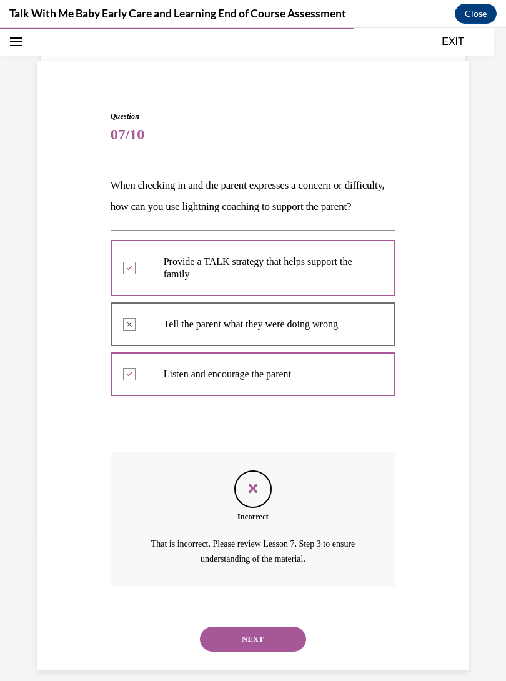
click at [236, 626] on div "NEXT" at bounding box center [254, 640] width 286 height 50
click at [235, 626] on div "NEXT" at bounding box center [254, 640] width 286 height 50
click at [222, 639] on button "NEXT" at bounding box center [253, 639] width 106 height 25
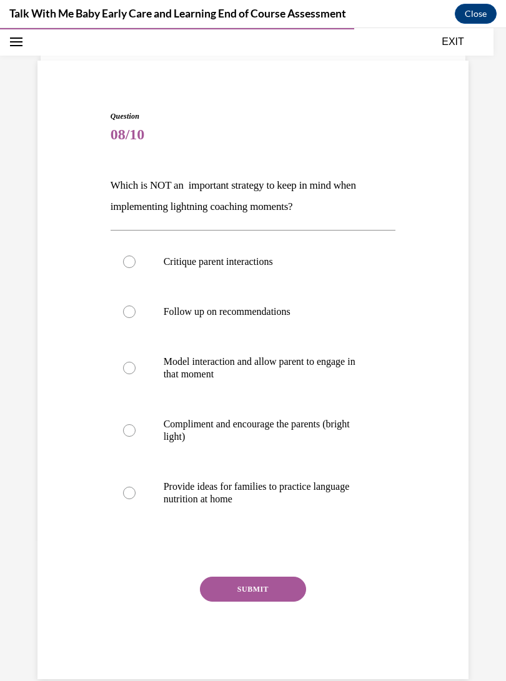
scroll to position [52, 0]
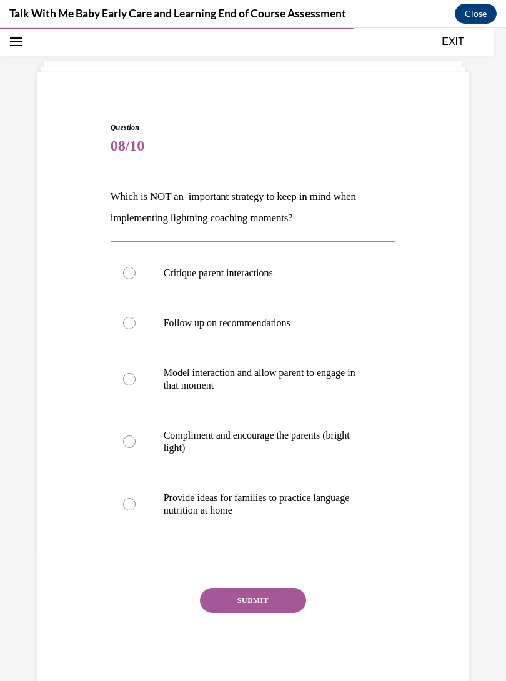
click at [119, 273] on label "Critique parent interactions" at bounding box center [254, 273] width 286 height 50
click at [123, 273] on input "Critique parent interactions" at bounding box center [129, 273] width 13 height 13
radio input "true"
click at [220, 603] on button "SUBMIT" at bounding box center [253, 600] width 106 height 25
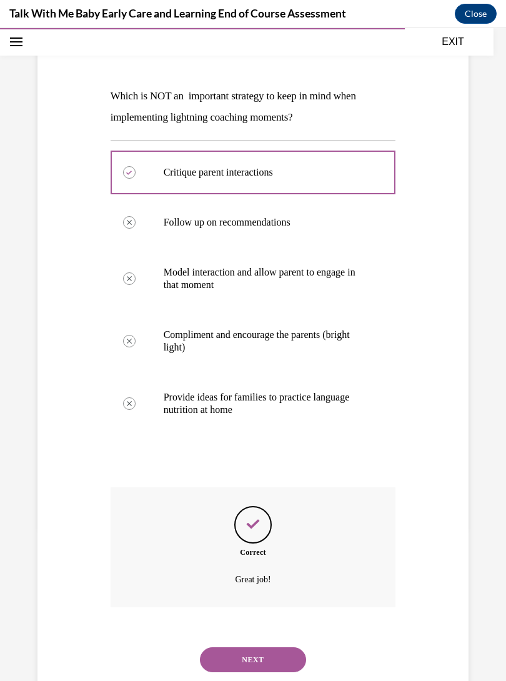
click at [228, 648] on button "NEXT" at bounding box center [253, 660] width 106 height 25
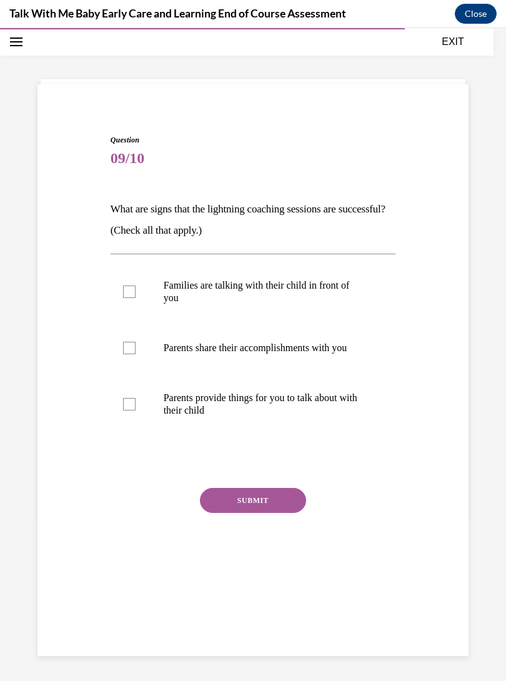
scroll to position [39, 0]
click at [122, 305] on label "Families are talking with their child in front of you" at bounding box center [254, 292] width 286 height 63
click at [123, 298] on input "Families are talking with their child in front of you" at bounding box center [129, 292] width 13 height 13
checkbox input "true"
click at [116, 336] on label "Parents share their accomplishments with you" at bounding box center [254, 348] width 286 height 50
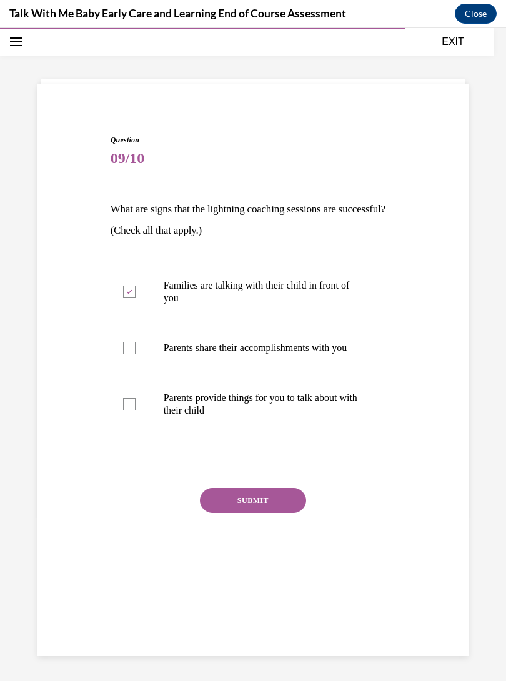
click at [123, 342] on input "Parents share their accomplishments with you" at bounding box center [129, 348] width 13 height 13
checkbox input "true"
click at [134, 418] on label "Parents provide things for you to talk about with their child" at bounding box center [254, 404] width 286 height 63
click at [134, 411] on input "Parents provide things for you to talk about with their child" at bounding box center [129, 404] width 13 height 13
checkbox input "true"
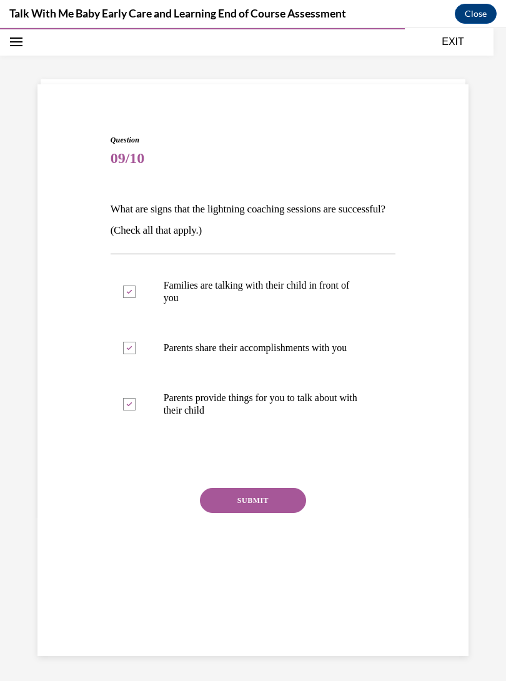
click at [223, 509] on button "SUBMIT" at bounding box center [253, 500] width 106 height 25
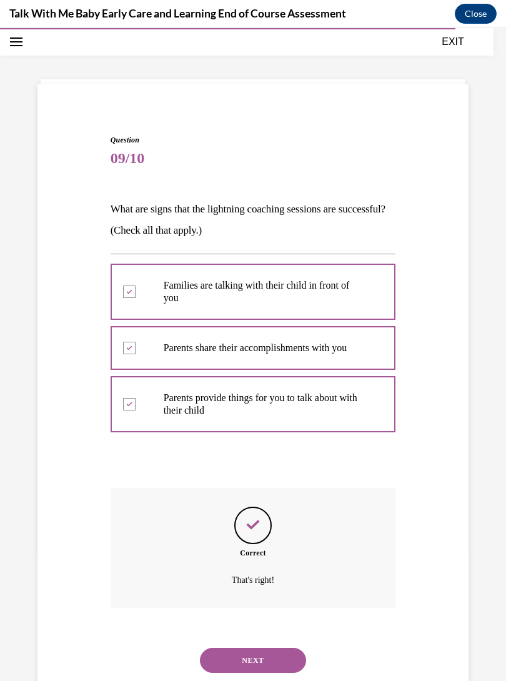
scroll to position [40, 0]
click at [221, 648] on button "NEXT" at bounding box center [253, 660] width 106 height 25
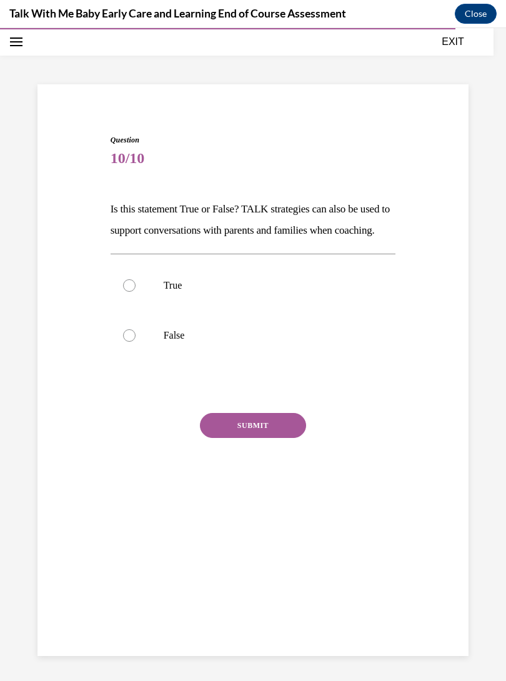
scroll to position [39, 0]
click at [122, 310] on label "True" at bounding box center [254, 286] width 286 height 50
click at [123, 292] on input "True" at bounding box center [129, 285] width 13 height 13
radio input "true"
click at [207, 438] on button "SUBMIT" at bounding box center [253, 425] width 106 height 25
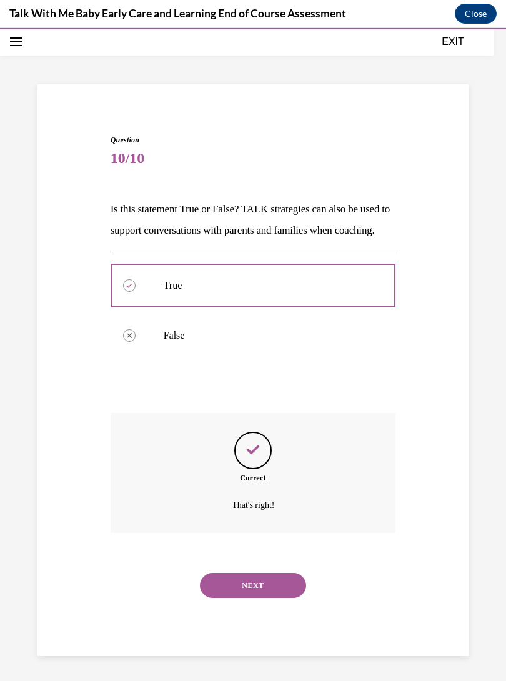
click at [218, 589] on button "NEXT" at bounding box center [253, 585] width 106 height 25
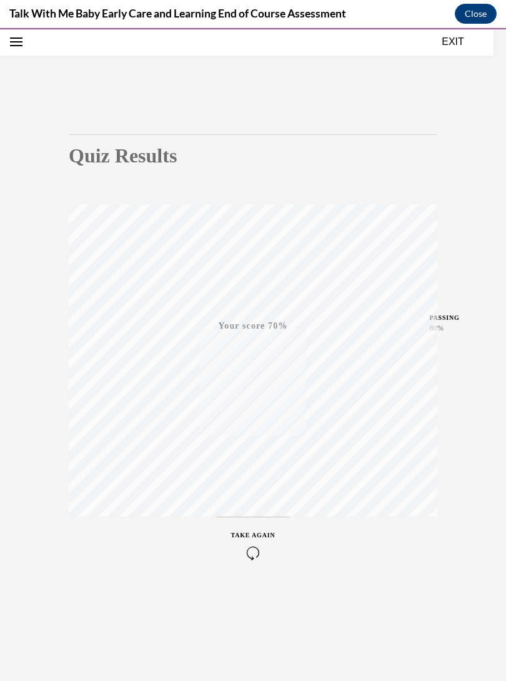
click at [244, 539] on div "TAKE AGAIN" at bounding box center [253, 545] width 44 height 29
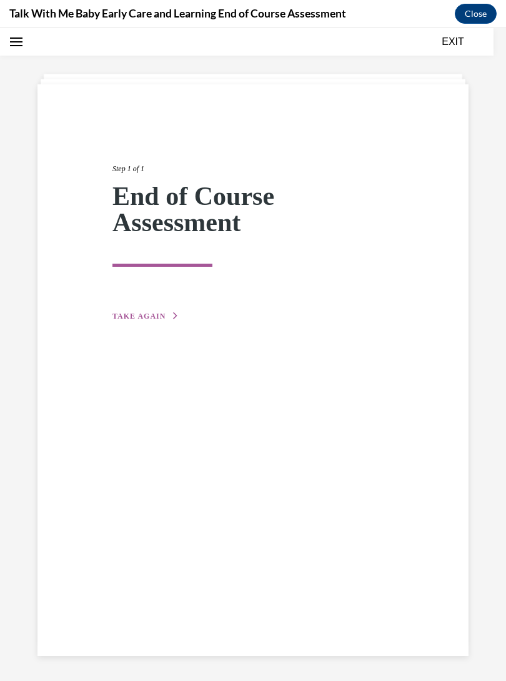
click at [133, 317] on span "TAKE AGAIN" at bounding box center [139, 316] width 53 height 9
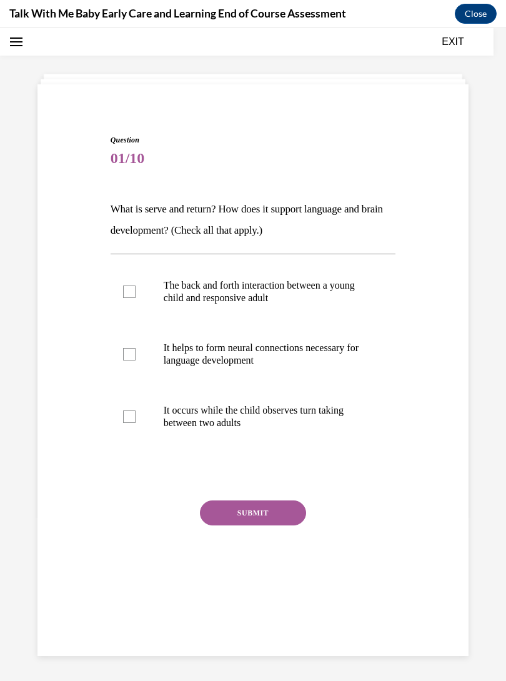
click at [121, 287] on label "The back and forth interaction between a young child and responsive adult" at bounding box center [254, 292] width 286 height 63
click at [123, 287] on input "The back and forth interaction between a young child and responsive adult" at bounding box center [129, 292] width 13 height 13
checkbox input "true"
click at [130, 345] on label "It helps to form neural connections necessary for language development" at bounding box center [254, 354] width 286 height 63
click at [130, 348] on input "It helps to form neural connections necessary for language development" at bounding box center [129, 354] width 13 height 13
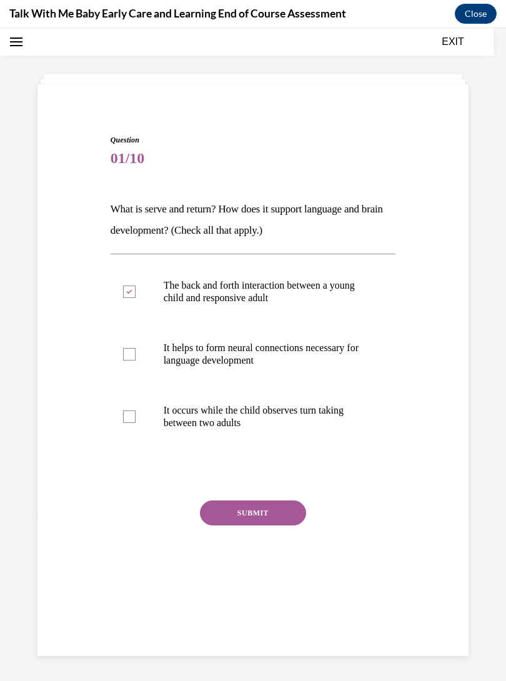
checkbox input "true"
click at [224, 511] on button "SUBMIT" at bounding box center [253, 513] width 106 height 25
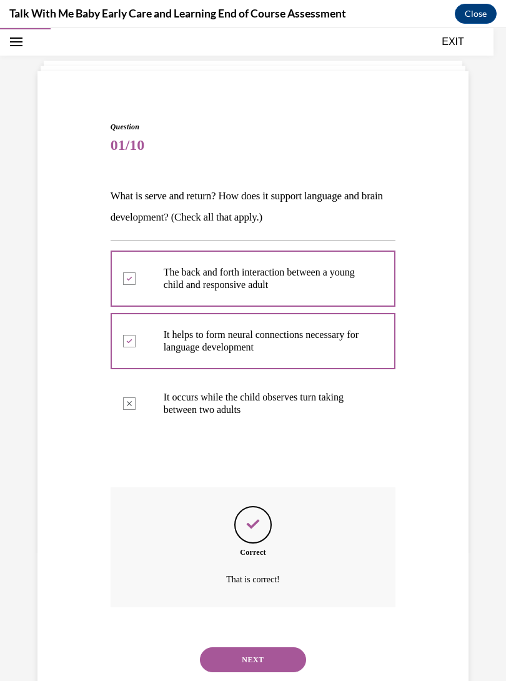
click at [219, 648] on button "NEXT" at bounding box center [253, 660] width 106 height 25
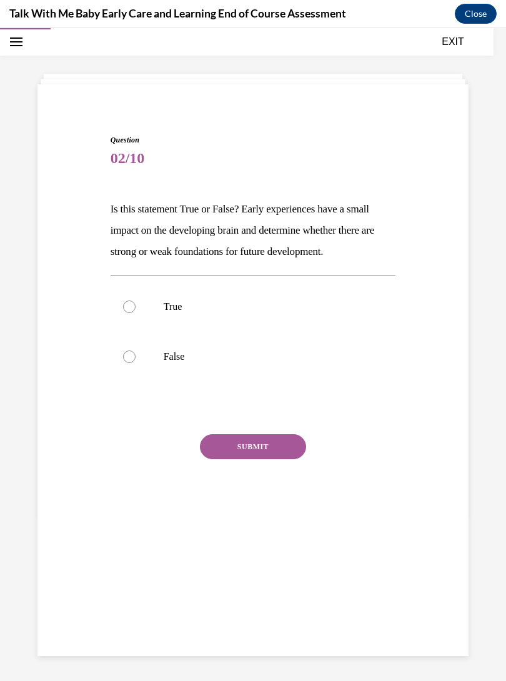
click at [135, 363] on label "False" at bounding box center [254, 357] width 286 height 50
click at [135, 363] on input "False" at bounding box center [129, 357] width 13 height 13
radio input "true"
click at [204, 453] on button "SUBMIT" at bounding box center [253, 446] width 106 height 25
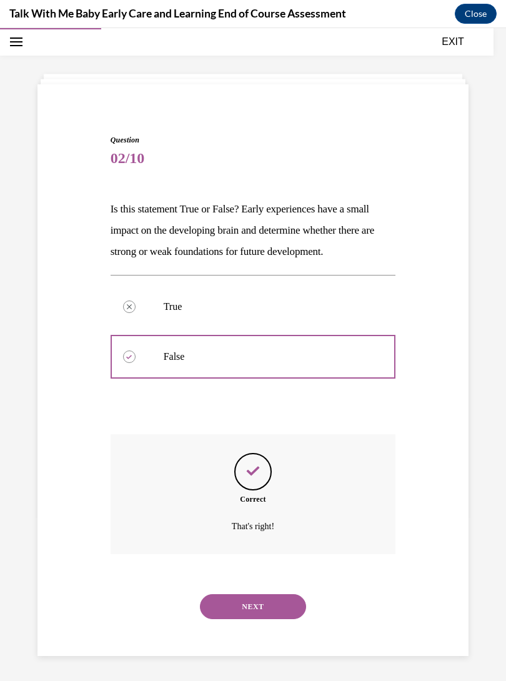
click at [212, 594] on button "NEXT" at bounding box center [253, 606] width 106 height 25
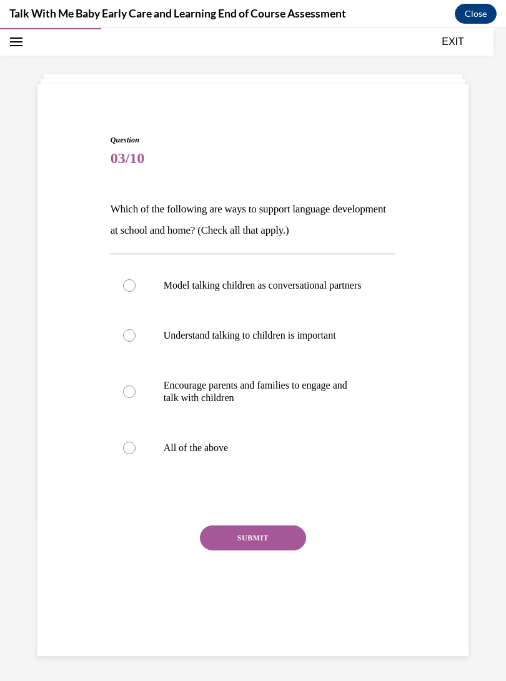
click at [146, 459] on label "All of the above" at bounding box center [254, 448] width 286 height 50
click at [136, 454] on input "All of the above" at bounding box center [129, 448] width 13 height 13
radio input "true"
click at [213, 551] on button "SUBMIT" at bounding box center [253, 538] width 106 height 25
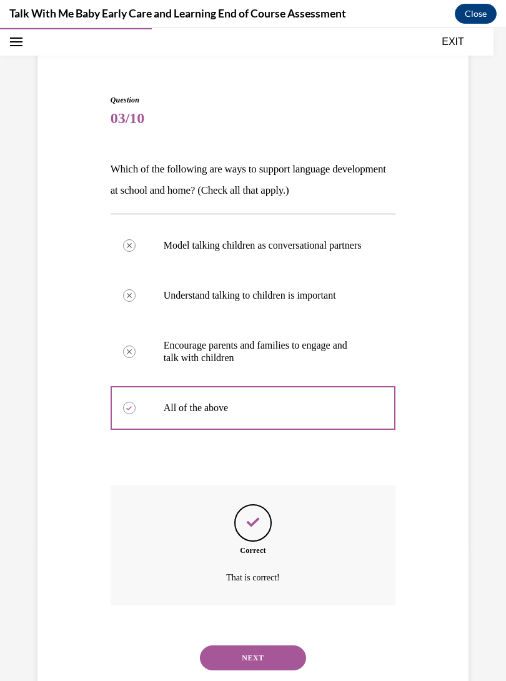
scroll to position [90, 0]
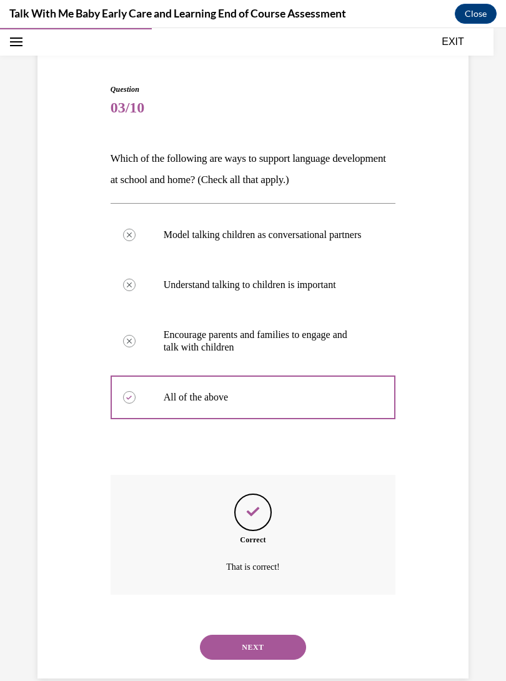
click at [223, 638] on button "NEXT" at bounding box center [253, 647] width 106 height 25
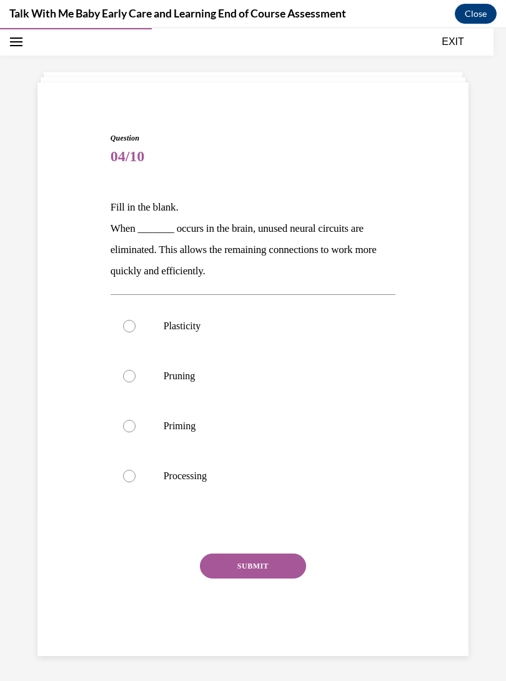
scroll to position [39, 0]
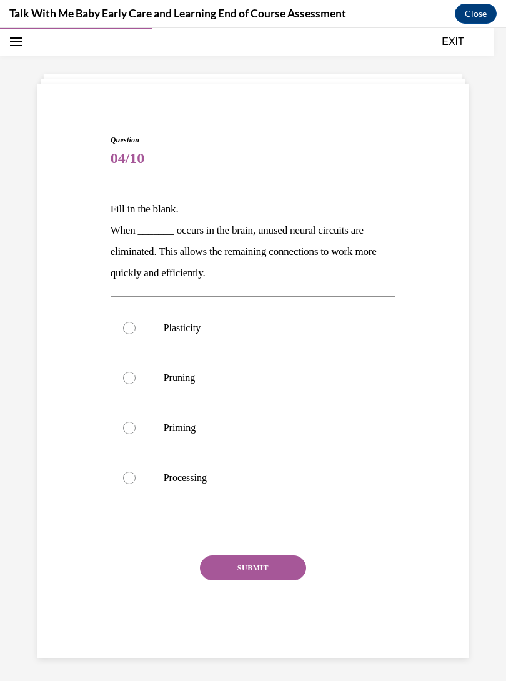
click at [138, 379] on label "Pruning" at bounding box center [254, 378] width 286 height 50
click at [136, 379] on input "Pruning" at bounding box center [129, 378] width 13 height 13
radio input "true"
click at [219, 566] on button "SUBMIT" at bounding box center [253, 568] width 106 height 25
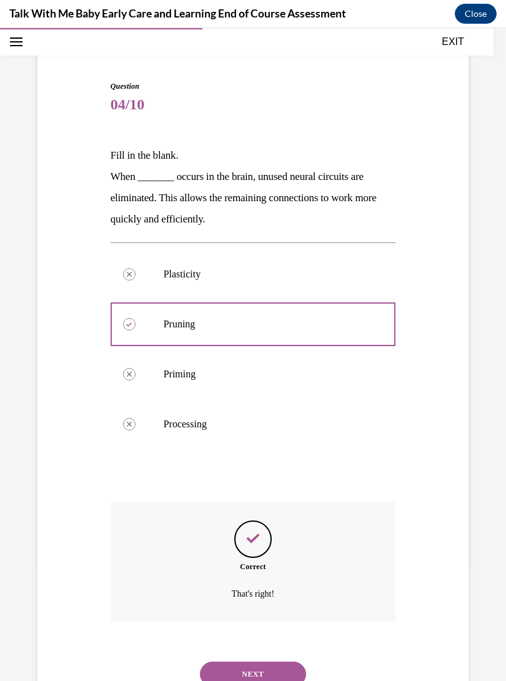
scroll to position [108, 0]
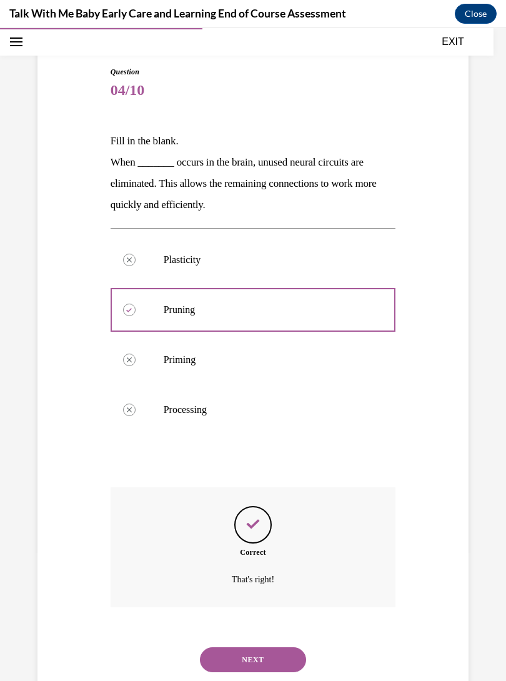
click at [213, 648] on button "NEXT" at bounding box center [253, 660] width 106 height 25
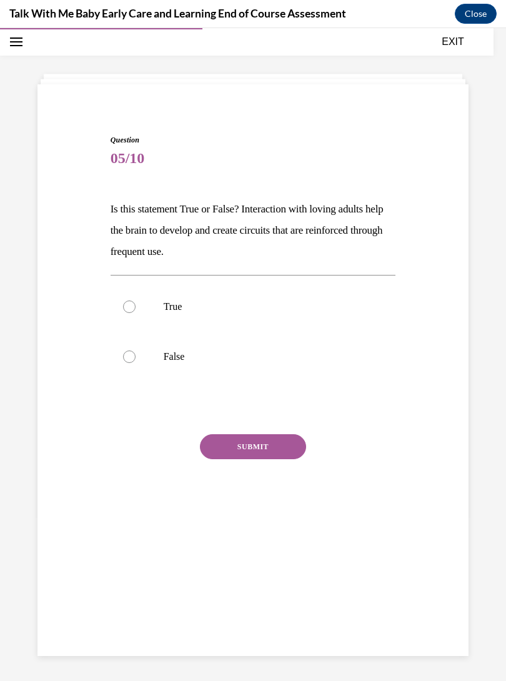
scroll to position [39, 0]
click at [124, 300] on label "True" at bounding box center [254, 307] width 286 height 50
click at [124, 301] on input "True" at bounding box center [129, 307] width 13 height 13
radio input "true"
click at [206, 448] on button "SUBMIT" at bounding box center [253, 446] width 106 height 25
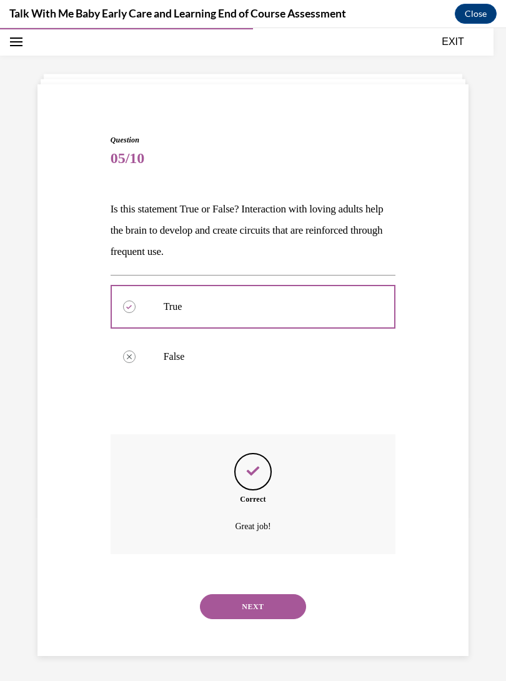
click at [218, 594] on button "NEXT" at bounding box center [253, 606] width 106 height 25
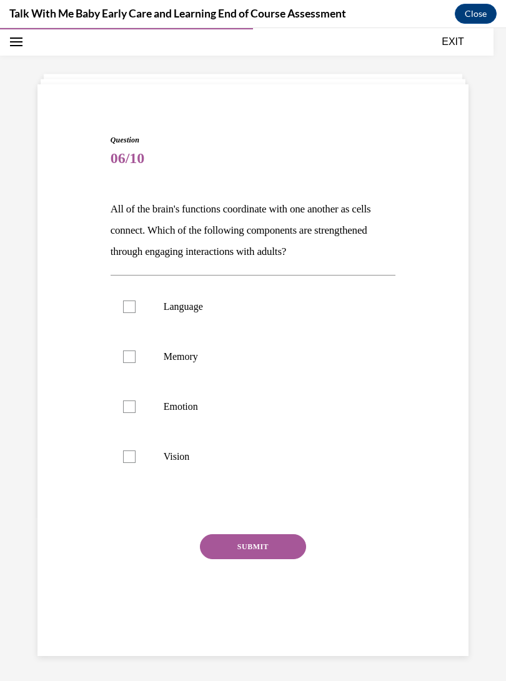
click at [133, 396] on label "Emotion" at bounding box center [254, 407] width 286 height 50
click at [133, 401] on input "Emotion" at bounding box center [129, 407] width 13 height 13
checkbox input "true"
click at [136, 355] on label "Memory" at bounding box center [254, 357] width 286 height 50
click at [136, 355] on input "Memory" at bounding box center [129, 357] width 13 height 13
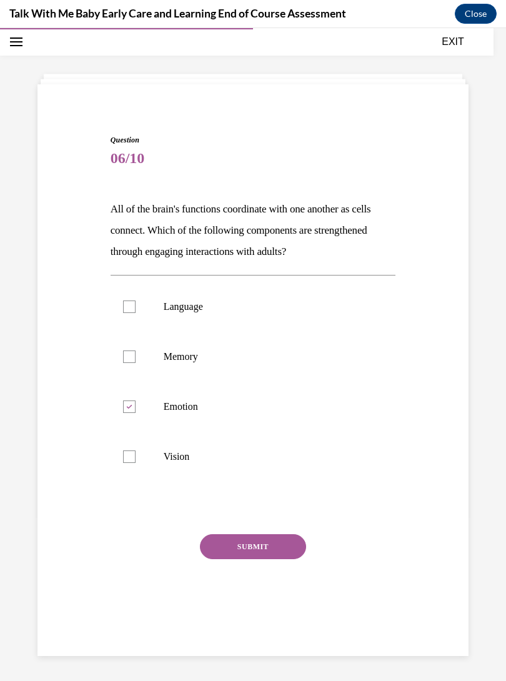
checkbox input "true"
click at [130, 309] on div at bounding box center [129, 307] width 13 height 13
click at [130, 309] on input "Language" at bounding box center [129, 307] width 13 height 13
checkbox input "true"
click at [209, 549] on button "SUBMIT" at bounding box center [253, 546] width 106 height 25
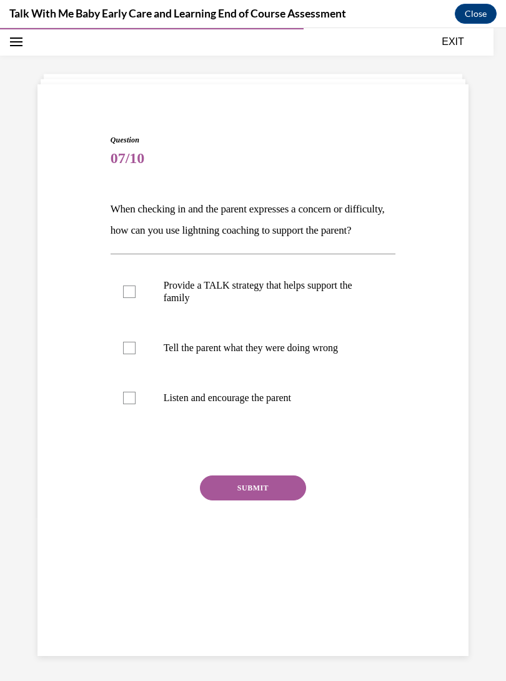
click at [130, 298] on div at bounding box center [129, 292] width 13 height 13
click at [130, 298] on input "Provide a TALK strategy that helps support the family" at bounding box center [129, 292] width 13 height 13
checkbox input "true"
click at [128, 404] on div at bounding box center [129, 398] width 13 height 13
click at [128, 404] on input "Listen and encourage the parent" at bounding box center [129, 398] width 13 height 13
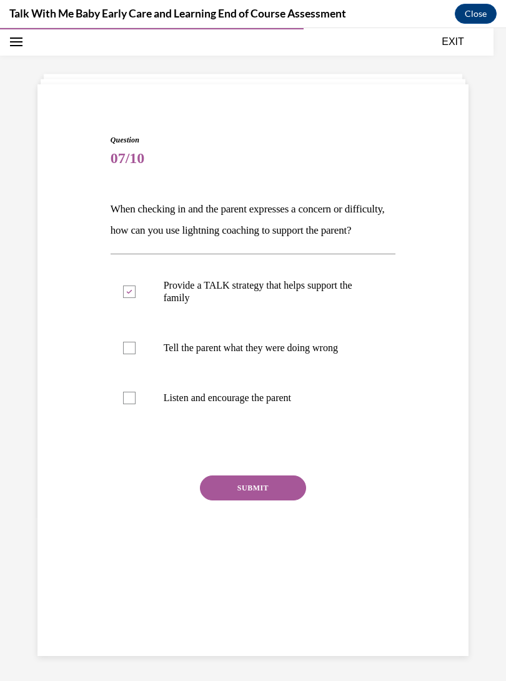
checkbox input "true"
click at [212, 501] on button "SUBMIT" at bounding box center [253, 488] width 106 height 25
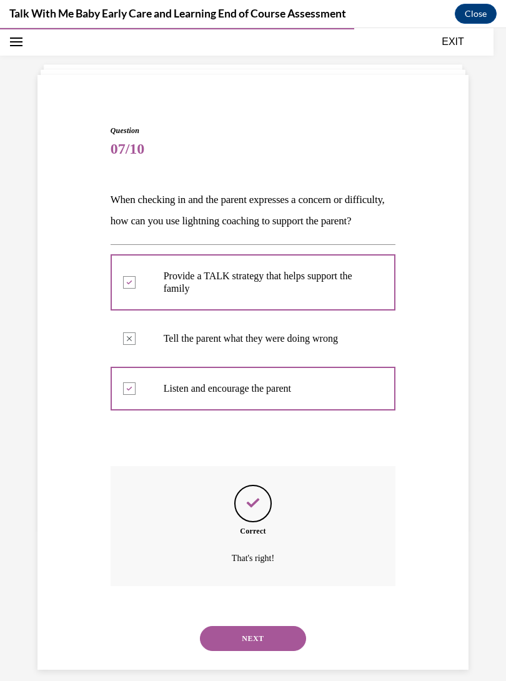
scroll to position [49, 0]
click at [219, 651] on button "NEXT" at bounding box center [253, 638] width 106 height 25
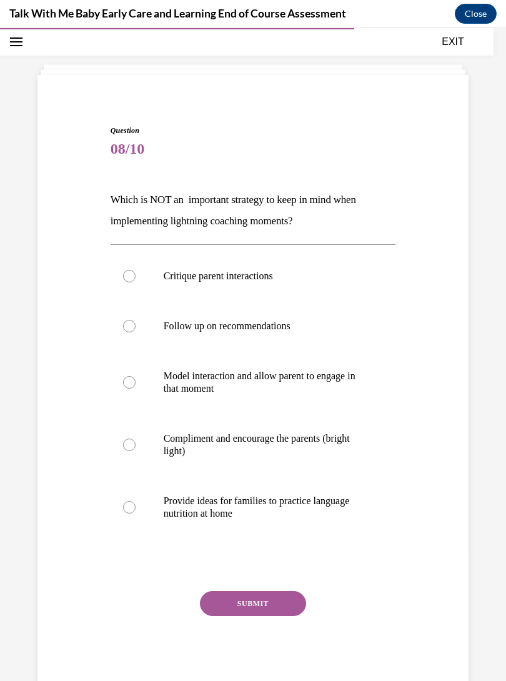
click at [126, 270] on label "Critique parent interactions" at bounding box center [254, 276] width 286 height 50
click at [126, 270] on input "Critique parent interactions" at bounding box center [129, 276] width 13 height 13
radio input "true"
click at [214, 599] on button "SUBMIT" at bounding box center [253, 603] width 106 height 25
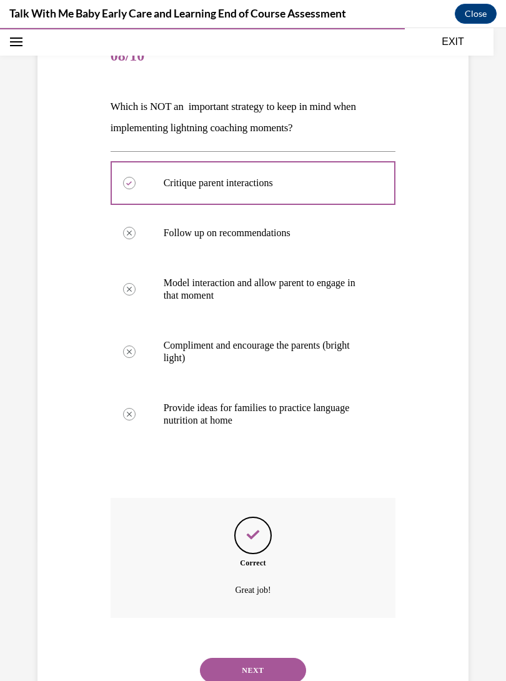
scroll to position [153, 0]
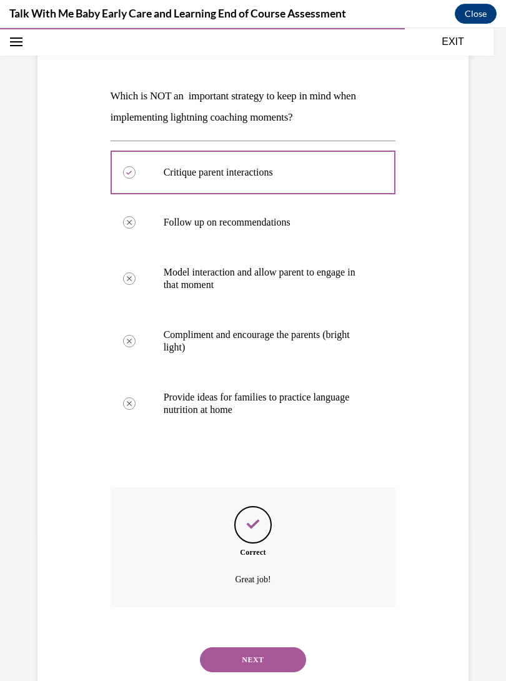
click at [214, 650] on button "NEXT" at bounding box center [253, 660] width 106 height 25
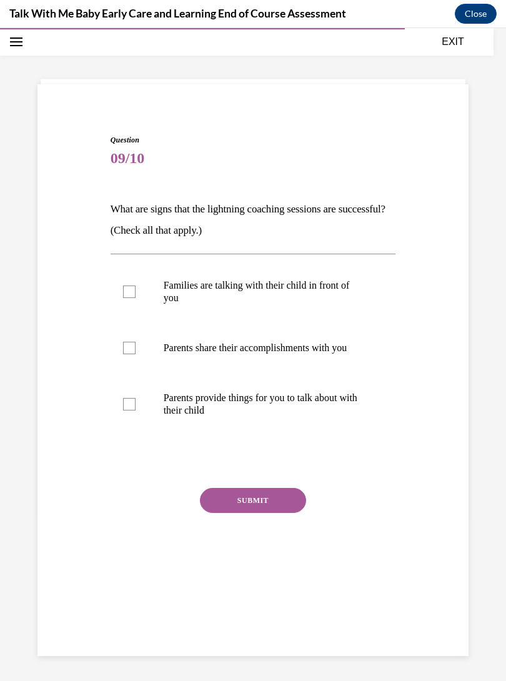
scroll to position [39, 0]
click at [118, 279] on label "Families are talking with their child in front of you" at bounding box center [254, 292] width 286 height 63
click at [123, 286] on input "Families are talking with their child in front of you" at bounding box center [129, 292] width 13 height 13
checkbox input "true"
click at [132, 339] on label "Parents share their accomplishments with you" at bounding box center [254, 348] width 286 height 50
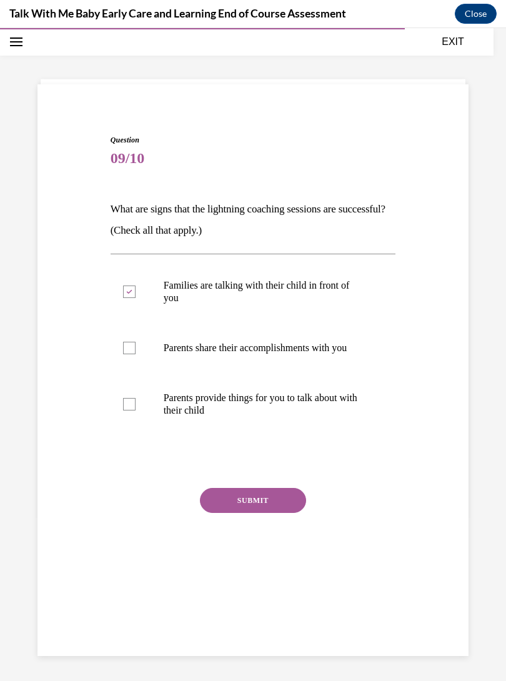
click at [132, 342] on input "Parents share their accomplishments with you" at bounding box center [129, 348] width 13 height 13
checkbox input "true"
click at [134, 409] on div at bounding box center [129, 404] width 13 height 13
click at [134, 409] on input "Parents provide things for you to talk about with their child" at bounding box center [129, 404] width 13 height 13
checkbox input "true"
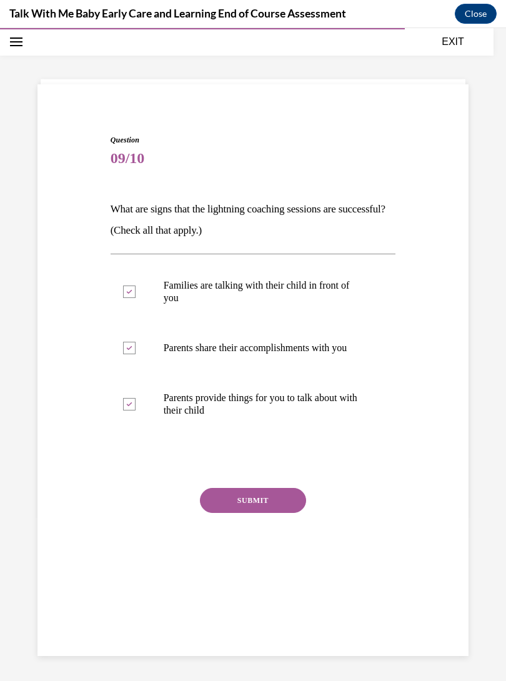
click at [222, 509] on button "SUBMIT" at bounding box center [253, 500] width 106 height 25
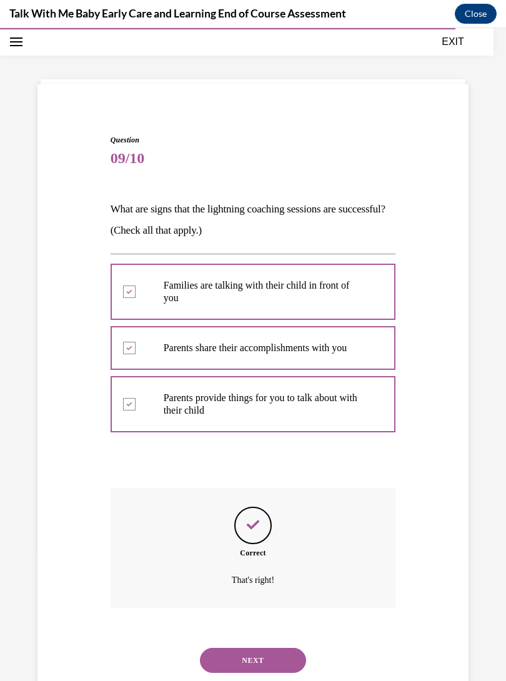
scroll to position [40, 0]
click at [229, 648] on button "NEXT" at bounding box center [253, 660] width 106 height 25
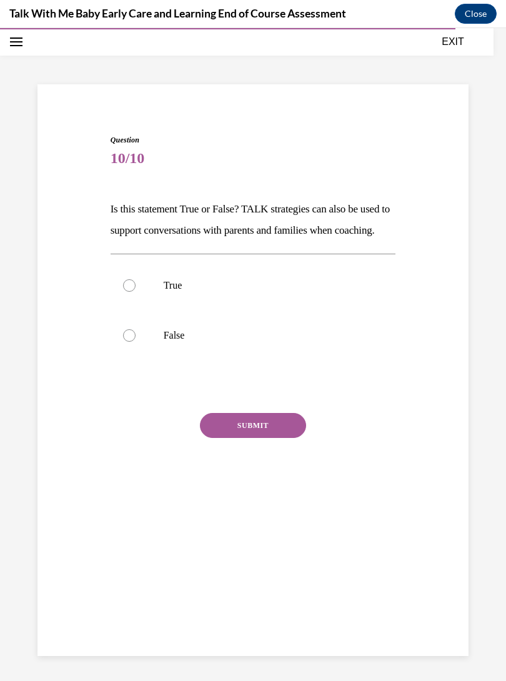
scroll to position [39, 0]
click at [118, 301] on label "True" at bounding box center [254, 286] width 286 height 50
click at [123, 292] on input "True" at bounding box center [129, 285] width 13 height 13
radio input "true"
click at [216, 438] on button "SUBMIT" at bounding box center [253, 425] width 106 height 25
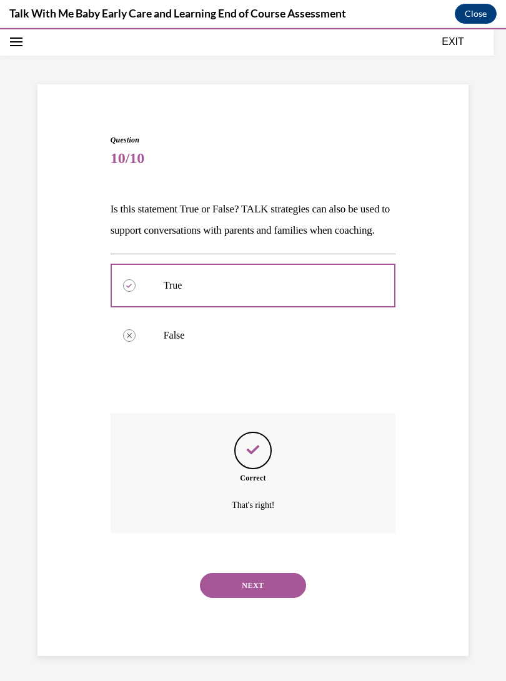
click at [210, 595] on button "NEXT" at bounding box center [253, 585] width 106 height 25
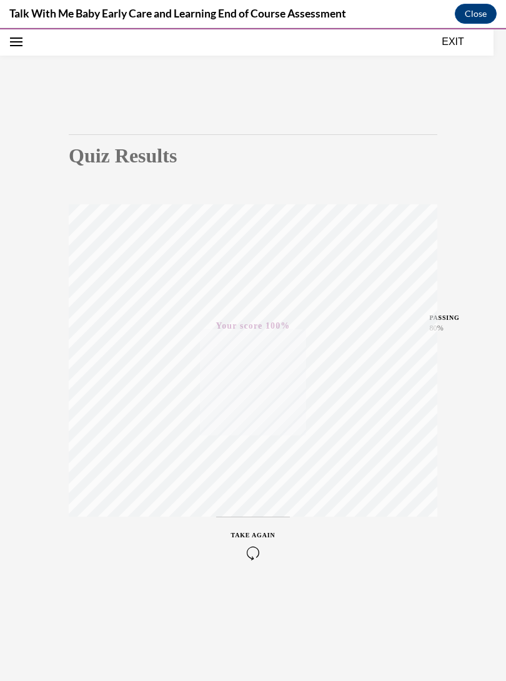
click at [443, 44] on button "EXIT" at bounding box center [453, 41] width 75 height 15
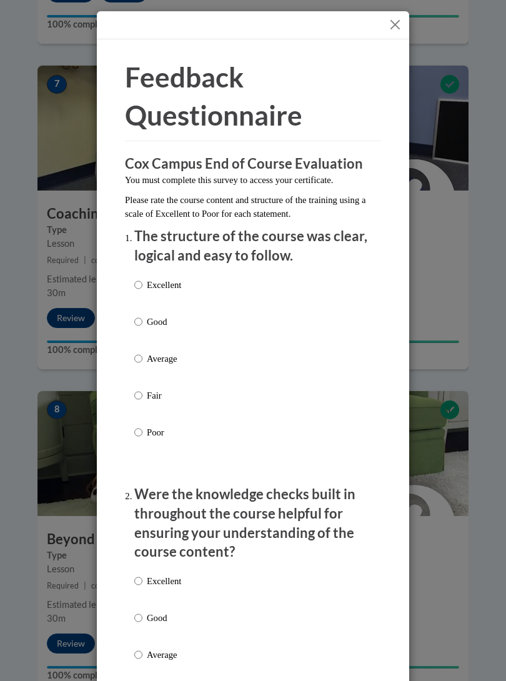
scroll to position [2300, 0]
click at [241, 298] on div "Excellent Good Average Fair Poor" at bounding box center [253, 374] width 238 height 204
click at [264, 273] on div "Excellent Good Average Fair Poor" at bounding box center [253, 374] width 238 height 204
click at [151, 282] on p "Excellent" at bounding box center [164, 285] width 34 height 14
click at [143, 282] on input "Excellent" at bounding box center [138, 285] width 8 height 14
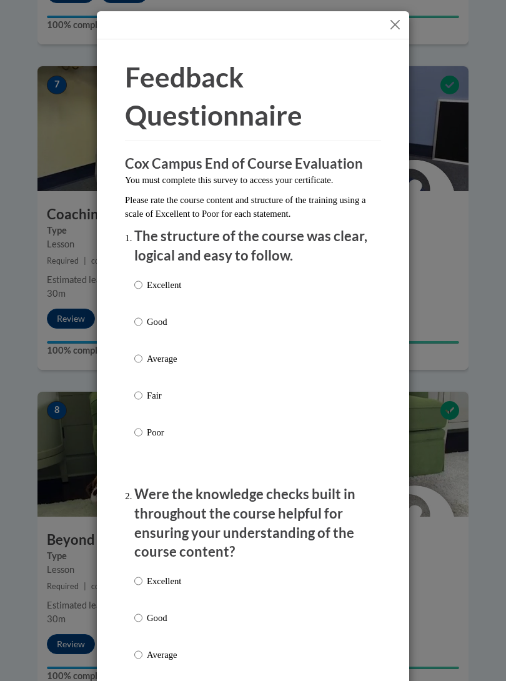
radio input "true"
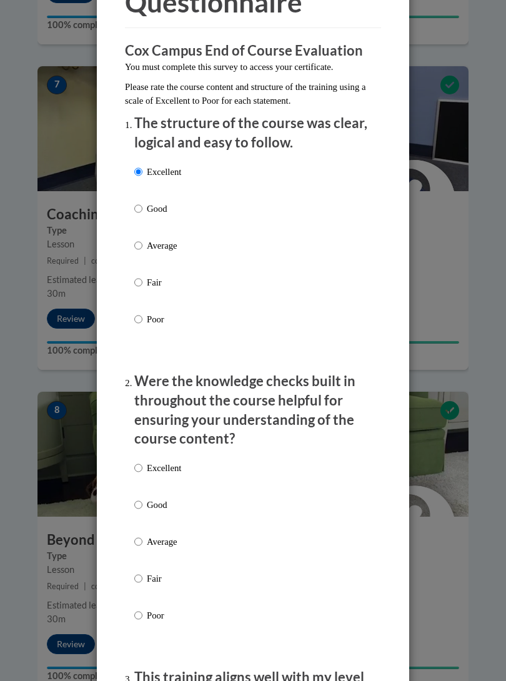
scroll to position [114, 0]
click at [193, 468] on div "Excellent Good Average Fair Poor" at bounding box center [253, 556] width 238 height 204
click at [159, 465] on p "Excellent" at bounding box center [164, 468] width 34 height 14
click at [143, 465] on input "Excellent" at bounding box center [138, 468] width 8 height 14
radio input "true"
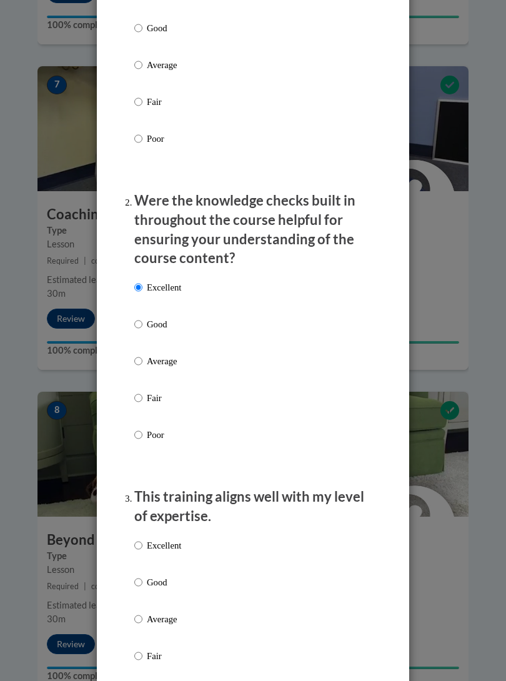
scroll to position [295, 0]
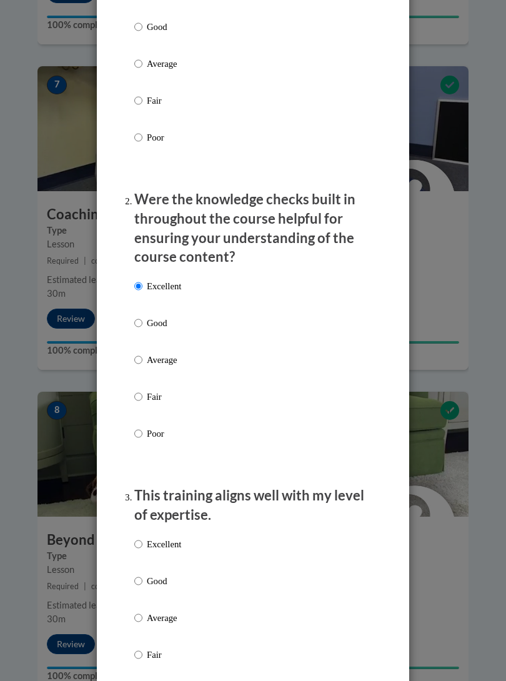
click at [161, 538] on p "Excellent" at bounding box center [164, 545] width 34 height 14
click at [143, 538] on input "Excellent" at bounding box center [138, 545] width 8 height 14
radio input "true"
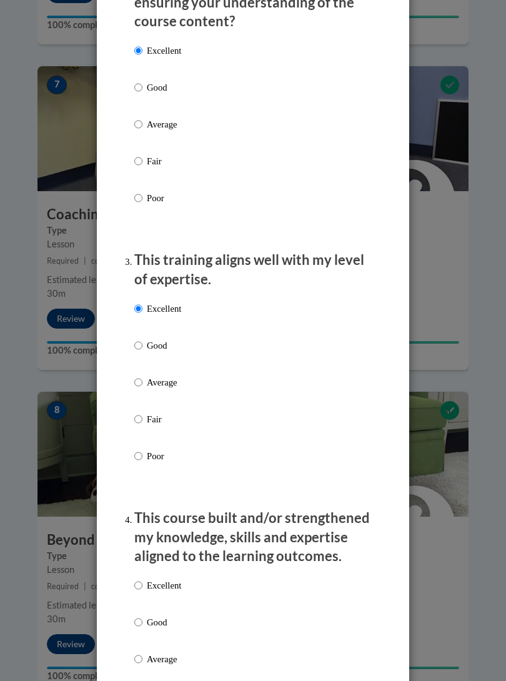
scroll to position [542, 0]
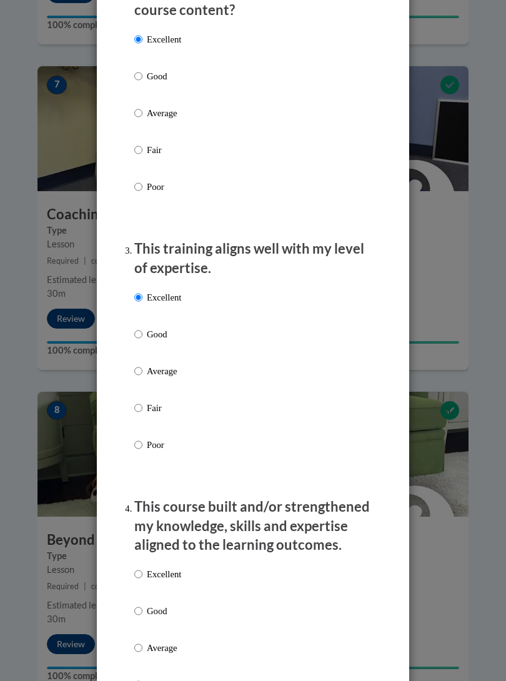
click at [164, 571] on p "Excellent" at bounding box center [164, 575] width 34 height 14
click at [143, 571] on input "Excellent" at bounding box center [138, 575] width 8 height 14
radio input "true"
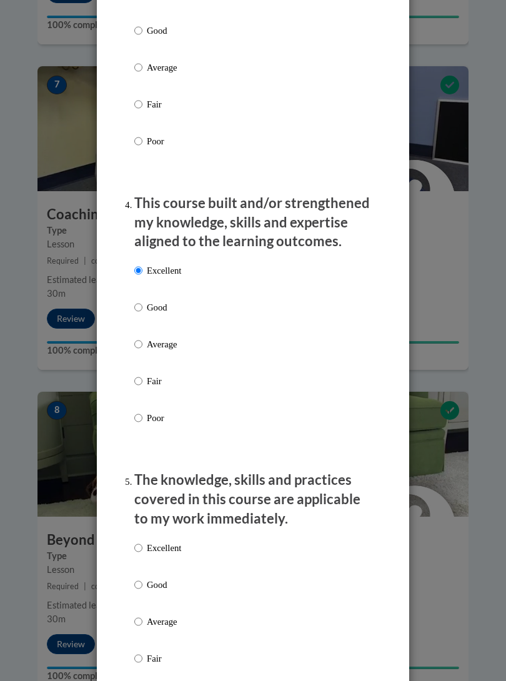
scroll to position [847, 0]
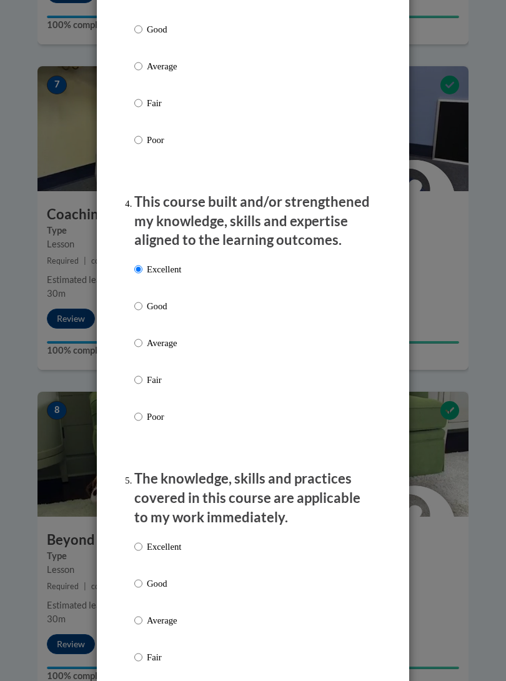
click at [171, 540] on p "Excellent" at bounding box center [164, 547] width 34 height 14
click at [143, 540] on input "Excellent" at bounding box center [138, 547] width 8 height 14
radio input "true"
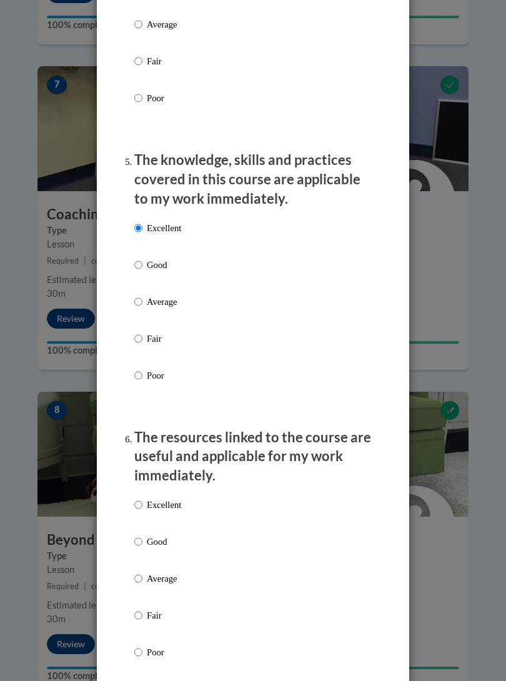
scroll to position [1167, 0]
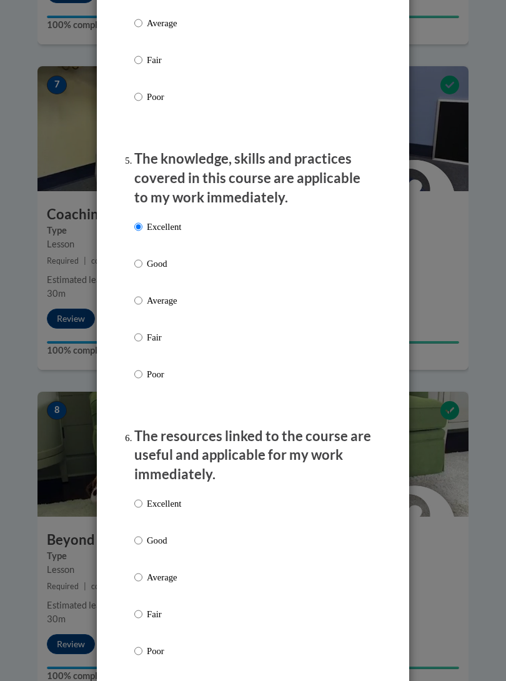
click at [175, 497] on p "Excellent" at bounding box center [164, 504] width 34 height 14
click at [143, 497] on input "Excellent" at bounding box center [138, 504] width 8 height 14
radio input "true"
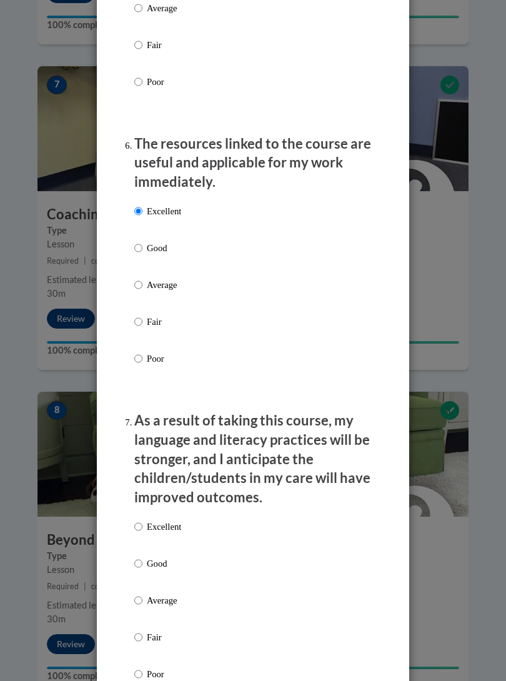
scroll to position [1463, 0]
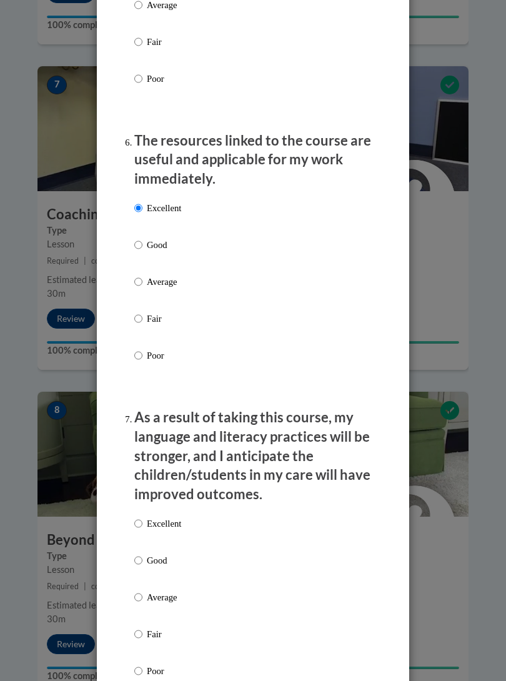
click at [162, 517] on p "Excellent" at bounding box center [164, 524] width 34 height 14
click at [143, 517] on input "Excellent" at bounding box center [138, 524] width 8 height 14
radio input "true"
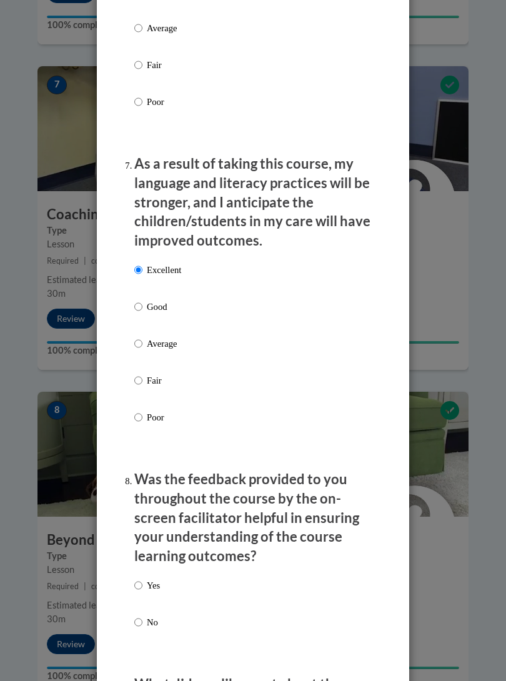
scroll to position [1728, 0]
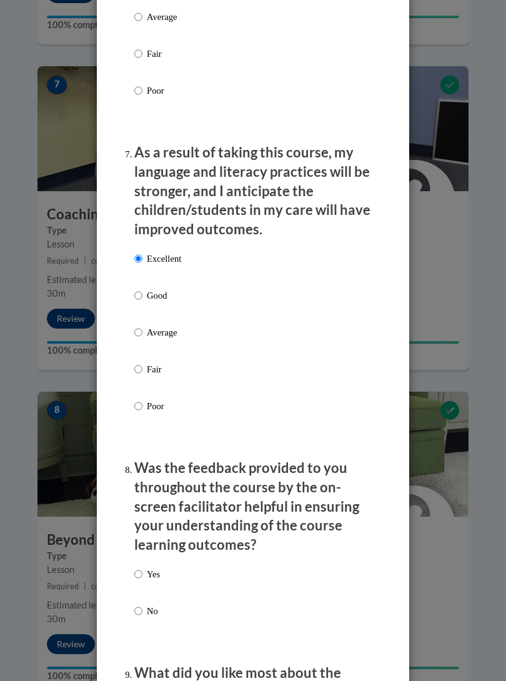
click at [159, 568] on p "Yes" at bounding box center [153, 575] width 13 height 14
click at [143, 568] on input "Yes" at bounding box center [138, 575] width 8 height 14
radio input "true"
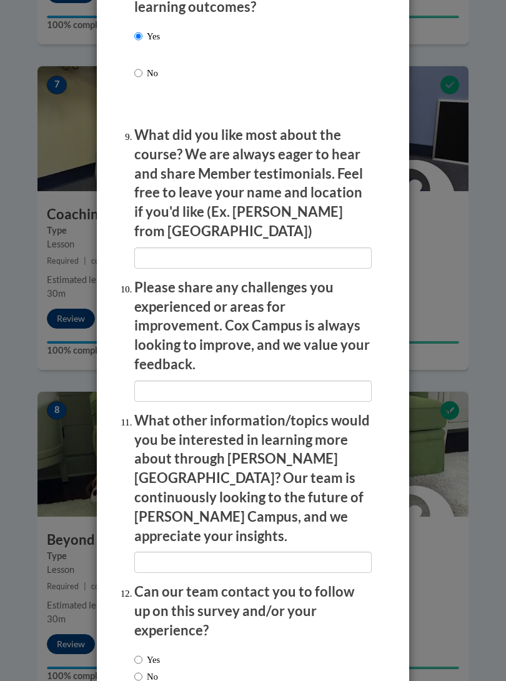
scroll to position [2265, 0]
click at [160, 648] on div "Yes No" at bounding box center [147, 669] width 26 height 43
click at [151, 654] on label "Yes" at bounding box center [147, 661] width 26 height 14
click at [143, 654] on input "Yes" at bounding box center [138, 661] width 8 height 14
radio input "true"
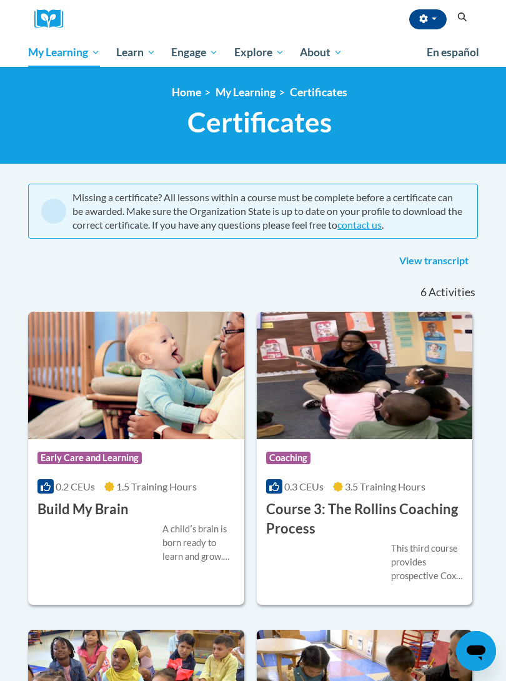
click at [0, 0] on span "My Course Progress" at bounding box center [0, 0] width 0 height 0
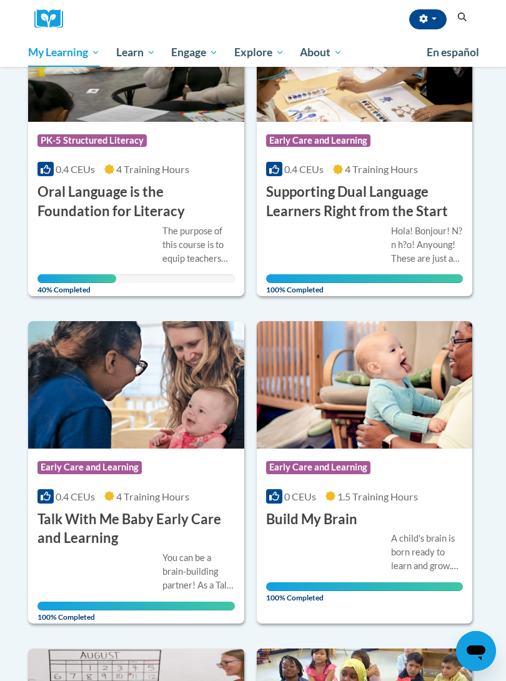
scroll to position [551, 0]
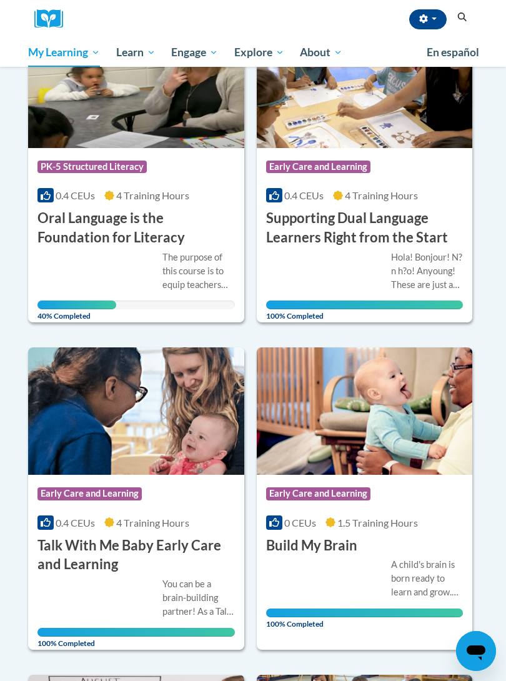
click at [0, 0] on span "Healthcare" at bounding box center [0, 0] width 0 height 0
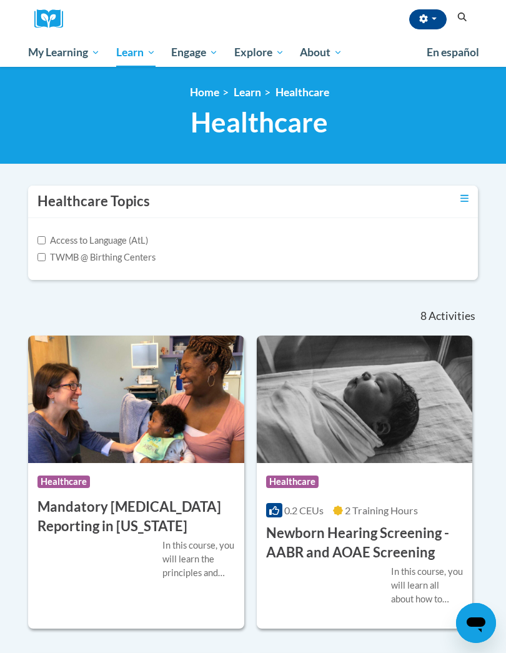
click at [0, 0] on span "All Courses" at bounding box center [0, 0] width 0 height 0
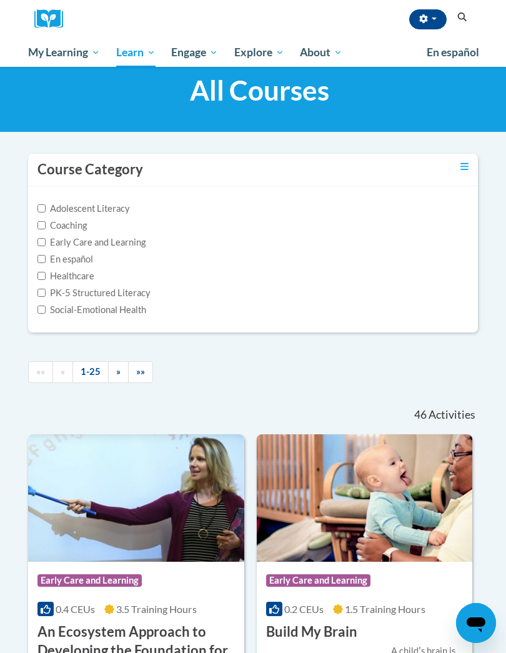
scroll to position [42, 0]
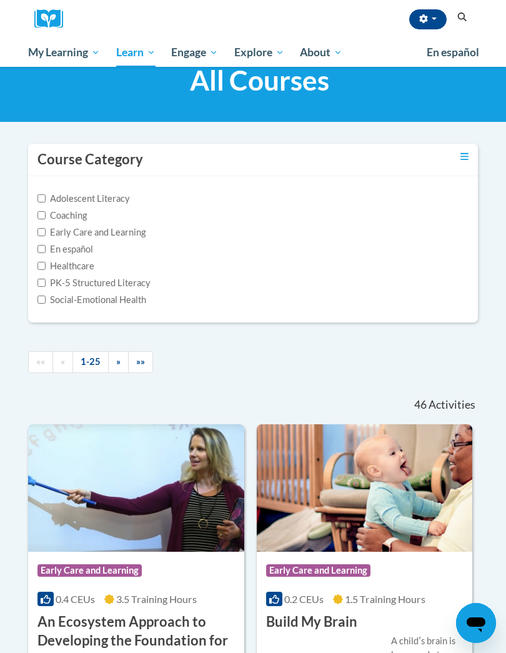
click at [53, 265] on label "Healthcare" at bounding box center [66, 266] width 57 height 14
click at [46, 265] on input "Healthcare" at bounding box center [42, 266] width 8 height 8
checkbox input "true"
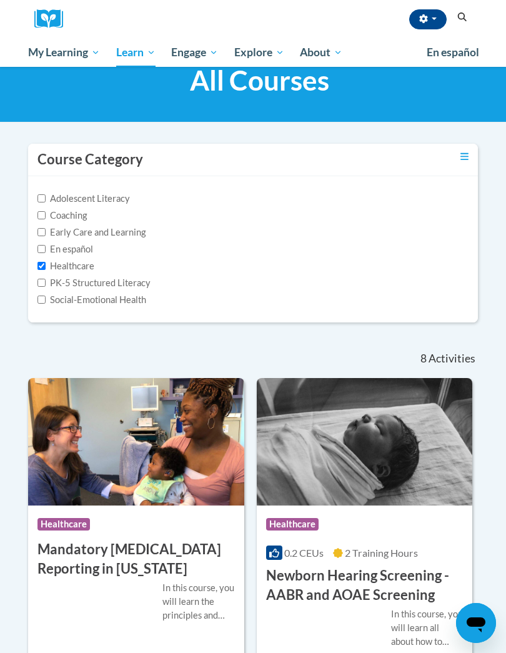
click at [60, 234] on label "Early Care and Learning" at bounding box center [92, 233] width 108 height 14
click at [46, 234] on input "Early Care and Learning" at bounding box center [42, 232] width 8 height 8
checkbox input "true"
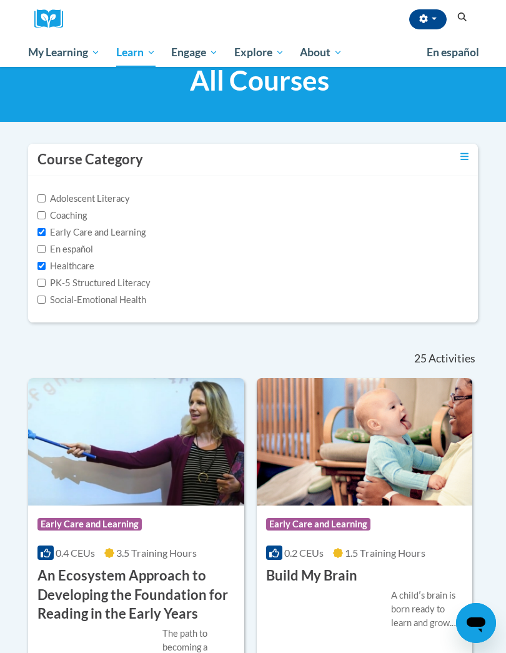
click at [43, 259] on label "Healthcare" at bounding box center [66, 266] width 57 height 14
click at [43, 262] on input "Healthcare" at bounding box center [42, 266] width 8 height 8
checkbox input "false"
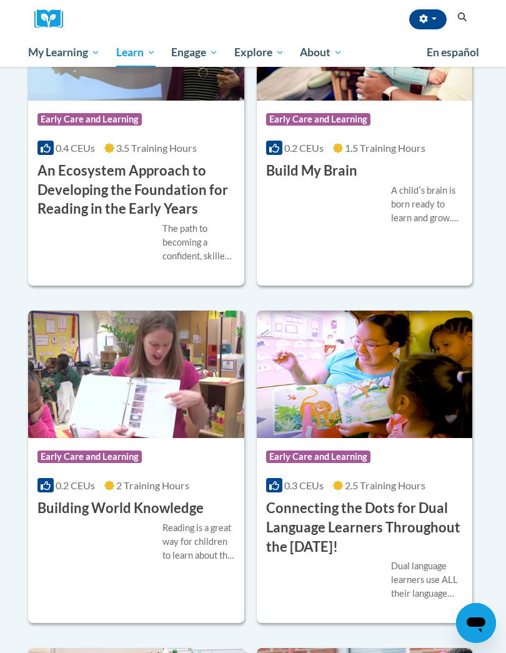
scroll to position [446, 0]
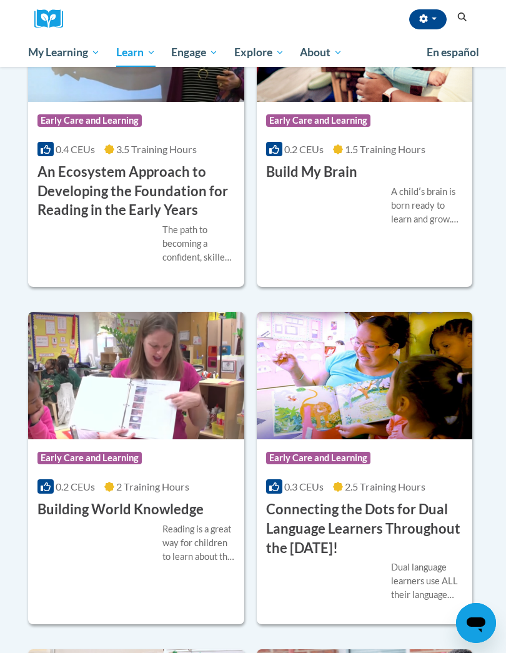
click at [0, 0] on span "Early Care and Learning" at bounding box center [0, 0] width 0 height 0
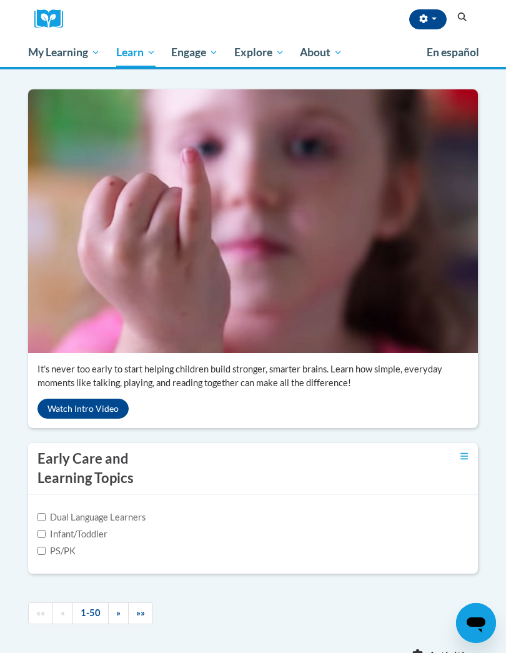
scroll to position [241, 0]
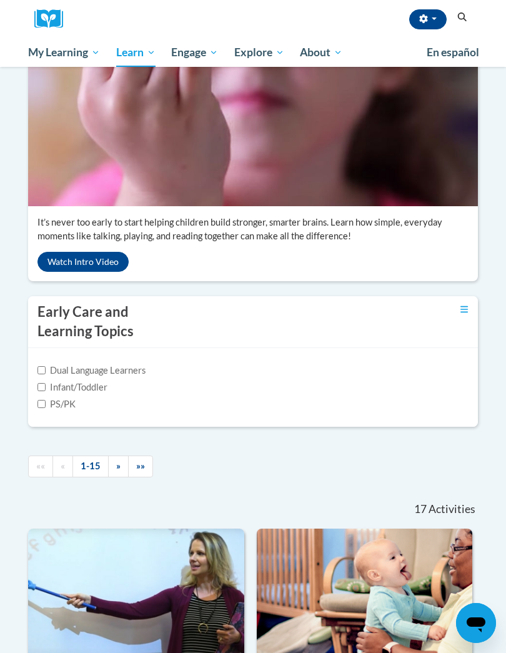
click at [56, 387] on label "Infant/Toddler" at bounding box center [73, 388] width 70 height 14
click at [46, 387] on input "Infant/Toddler" at bounding box center [42, 387] width 8 height 8
checkbox input "true"
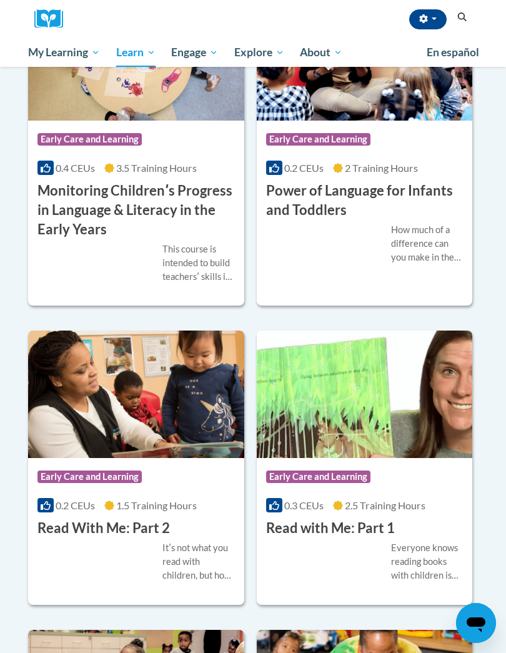
scroll to position [1069, 0]
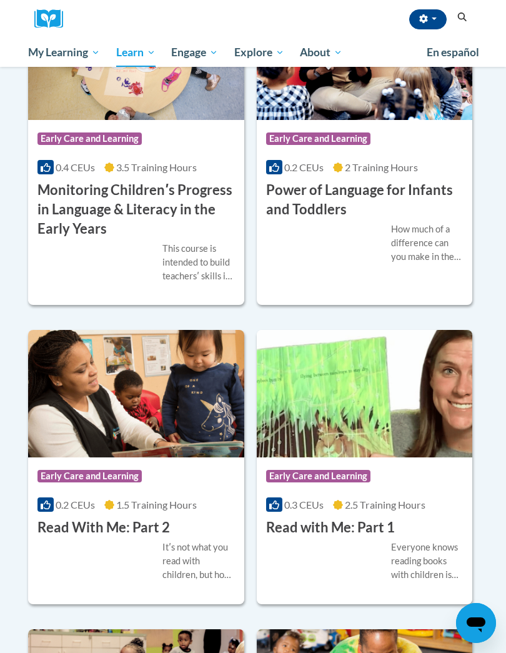
click at [438, 464] on div "Course Category: Early Care and Learning" at bounding box center [365, 478] width 198 height 28
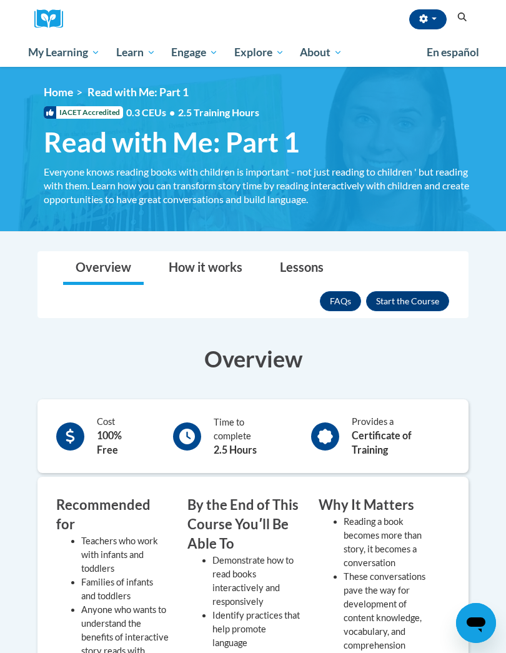
click at [429, 296] on button "Enroll" at bounding box center [407, 301] width 83 height 20
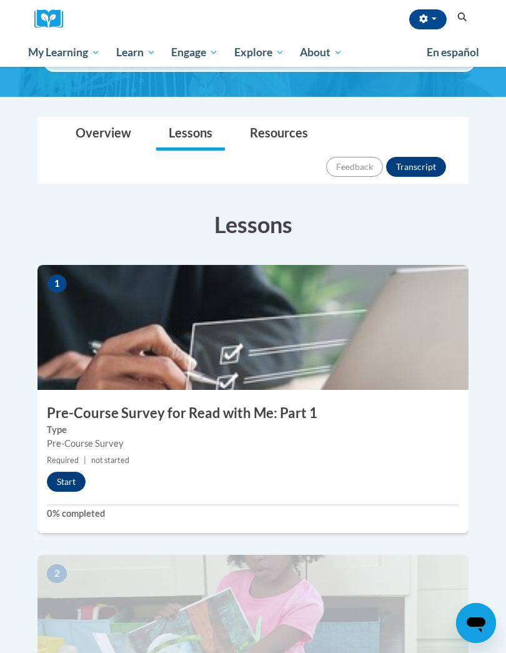
scroll to position [131, 0]
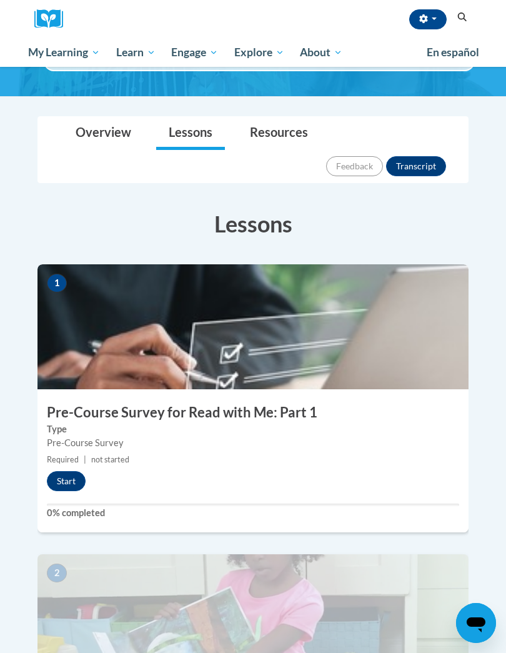
click at [79, 471] on button "Start" at bounding box center [66, 481] width 39 height 20
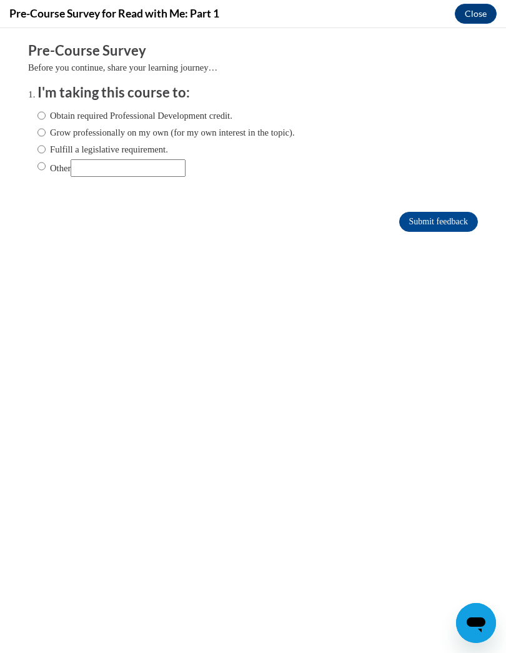
scroll to position [0, 0]
click at [451, 223] on input "Submit feedback" at bounding box center [438, 222] width 79 height 20
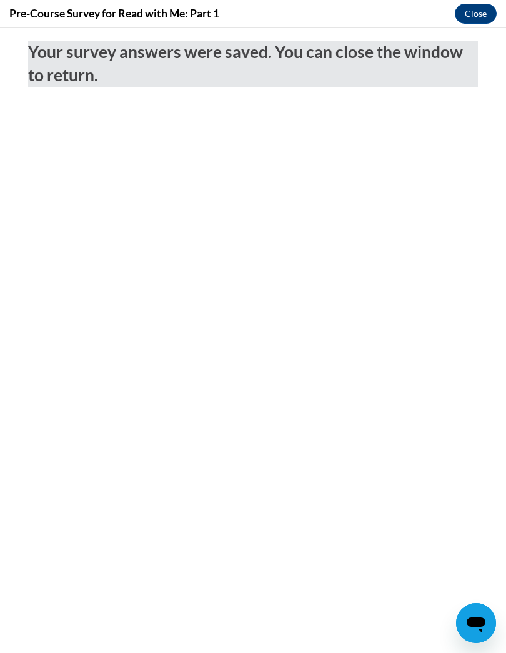
click at [478, 15] on button "Close" at bounding box center [476, 14] width 42 height 20
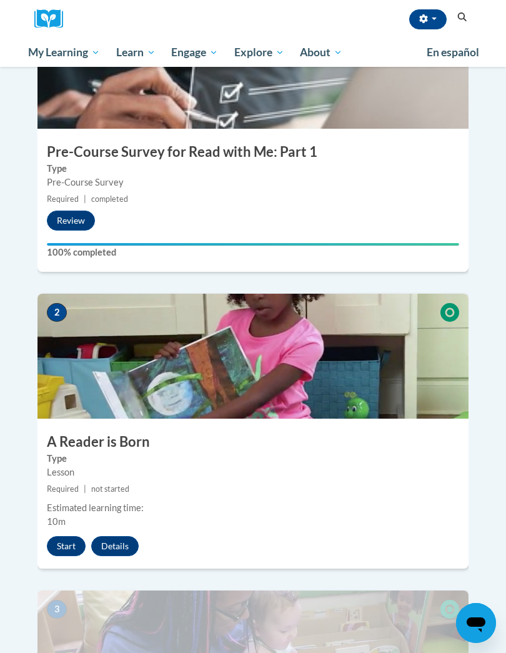
scroll to position [393, 0]
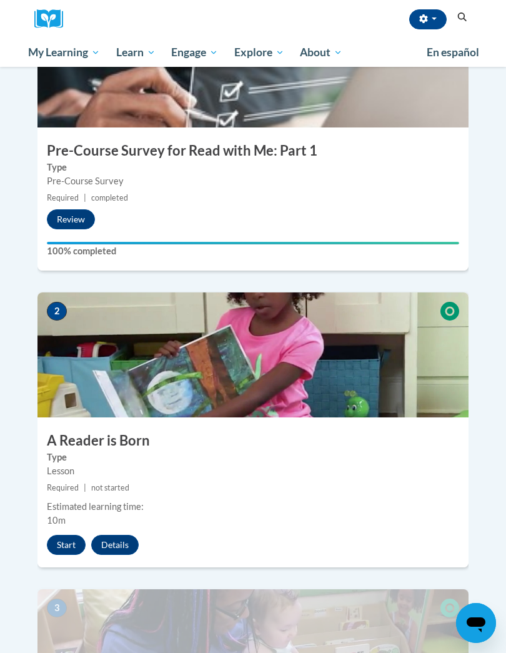
click at [75, 535] on button "Start" at bounding box center [66, 545] width 39 height 20
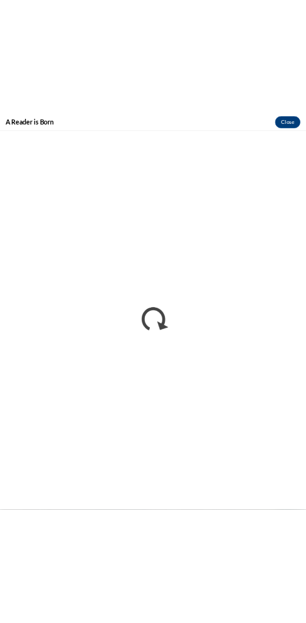
scroll to position [431, 0]
